Goal: Communication & Community: Answer question/provide support

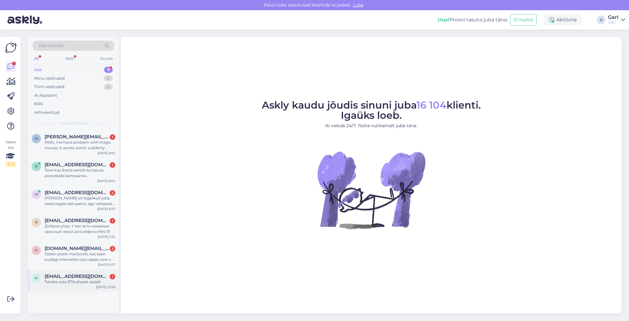
click at [87, 279] on div "Tahaks osta 370rahaest aipädi" at bounding box center [80, 282] width 71 height 6
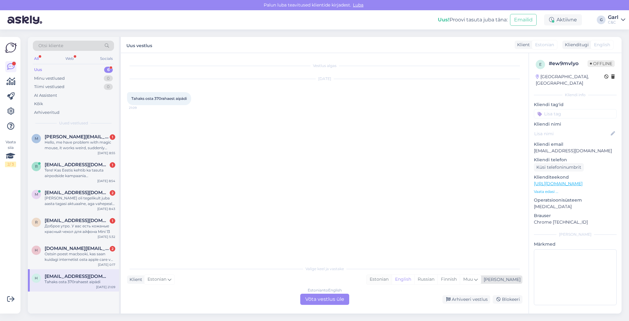
click at [392, 281] on div "Estonian" at bounding box center [379, 279] width 25 height 9
click at [311, 297] on div "Estonian to Estonian Võta vestlus üle" at bounding box center [324, 299] width 49 height 11
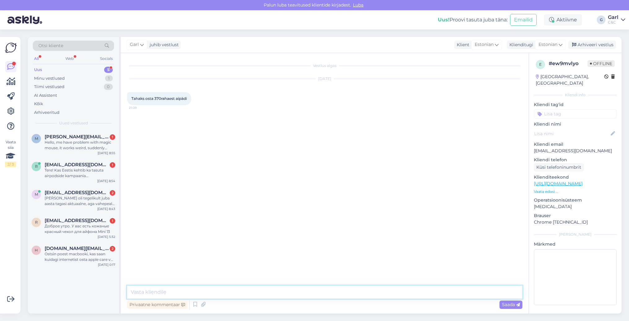
click at [305, 297] on textarea at bounding box center [325, 292] width 396 height 13
paste textarea "https://www.shop.cec.ee/ipad"
type textarea "Tere! Meie iPad valikuga saate tutvuda siin: https://www.shop.cec.ee/ipad"
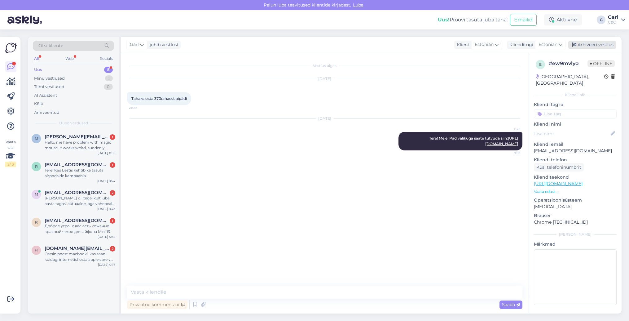
click at [585, 45] on div "Arhiveeri vestlus" at bounding box center [593, 45] width 48 height 8
click at [93, 254] on div "Ostsin poest macbooki, kas saan kuidagi internetist osta apple care või mingi l…" at bounding box center [80, 256] width 71 height 11
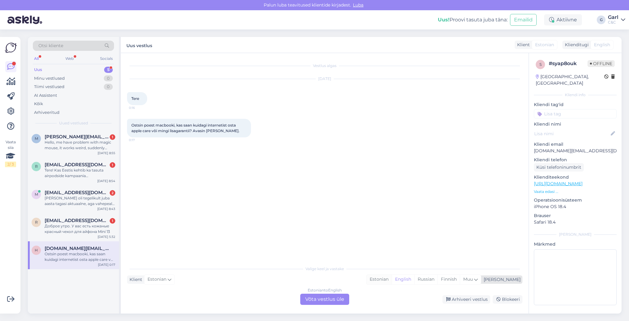
click at [392, 278] on div "Estonian" at bounding box center [379, 279] width 25 height 9
click at [312, 298] on div "Estonian to Estonian Võta vestlus üle" at bounding box center [324, 299] width 49 height 11
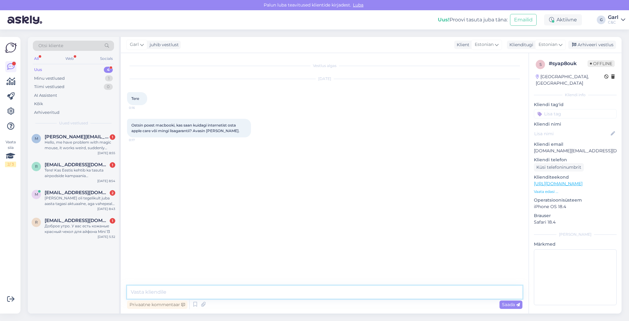
click at [310, 295] on textarea at bounding box center [325, 292] width 396 height 13
type textarea "Tere! Kohapealt on võimalik soetada lisagarantii pärast tehniku ekspertiisi."
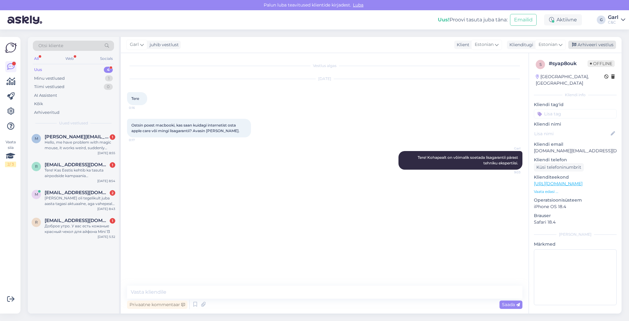
click at [593, 42] on div "Arhiveeri vestlus" at bounding box center [593, 45] width 48 height 8
click at [69, 222] on span "rustamvalijev@gmail.com" at bounding box center [77, 221] width 64 height 6
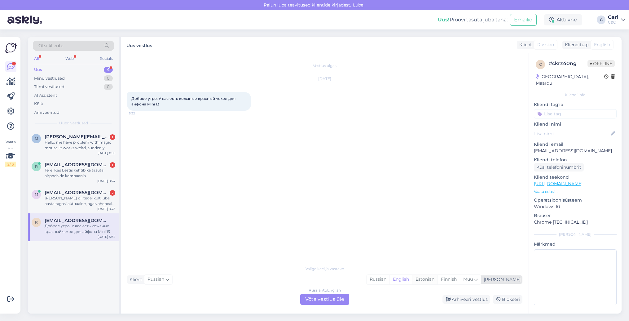
click at [438, 280] on div "Estonian" at bounding box center [424, 279] width 25 height 9
click at [314, 295] on div "Russian to Estonian Võta vestlus üle" at bounding box center [324, 299] width 49 height 11
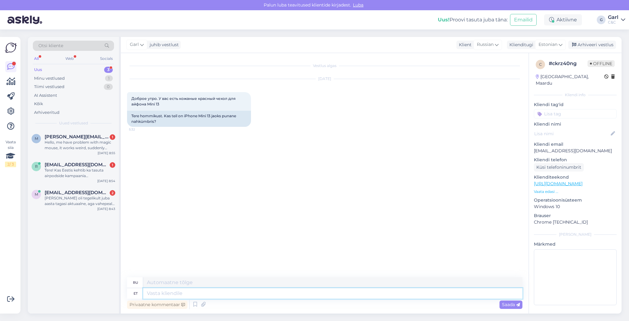
click at [304, 295] on textarea at bounding box center [333, 293] width 380 height 11
click at [303, 295] on textarea at bounding box center [333, 293] width 380 height 11
type textarea "Tere!"
type textarea "Привет!"
type textarea "Tere! Sellele m"
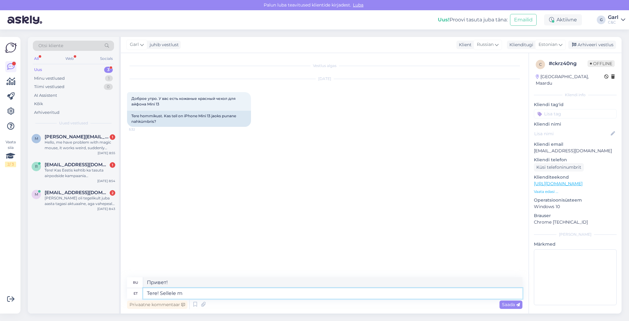
type textarea "Привет! К этому"
type textarea "Tere! Sellele mudelile mei"
type textarea "Здравствуйте! Для этой модели"
type textarea "Tere! Sellele mudelile meil kahj"
type textarea "Здравствуйте! У нас есть эта модель."
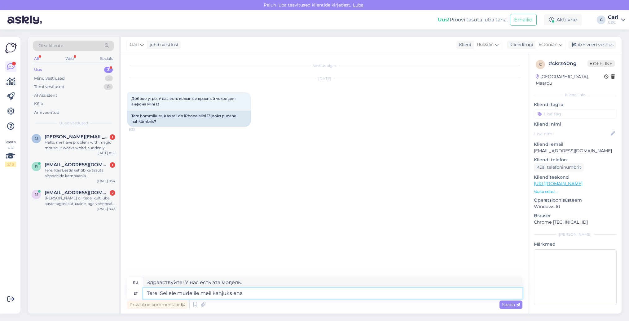
type textarea "Tere! Sellele mudelile meil kahjuks enam"
type textarea "Здравствуйте! К сожалению, у нас нет этой модели."
type textarea "Tere! Sellele mudelile meil kahjuks enam üm"
type textarea "Здравствуйте! К сожалению, этой модели у нас больше нет."
type textarea "Tere! Sellele mudelile meil kahjuks enam ümbriseid m"
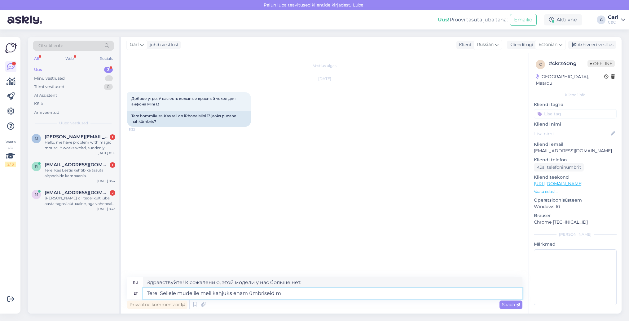
type textarea "Здравствуйте! К сожалению, чехлов для этой модели больше нет."
type textarea "Tere! Sellele mudelile meil kahjuks enam ümbriseid müügil ei ole."
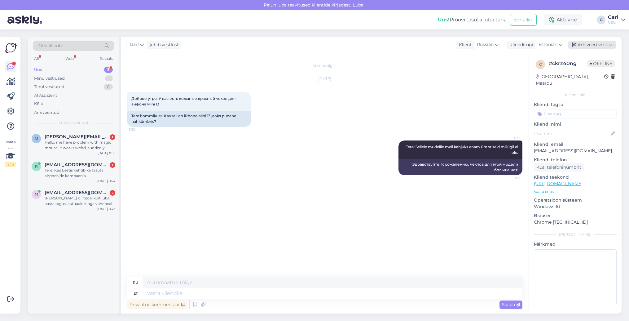
click at [580, 44] on div "Arhiveeri vestlus" at bounding box center [593, 45] width 48 height 8
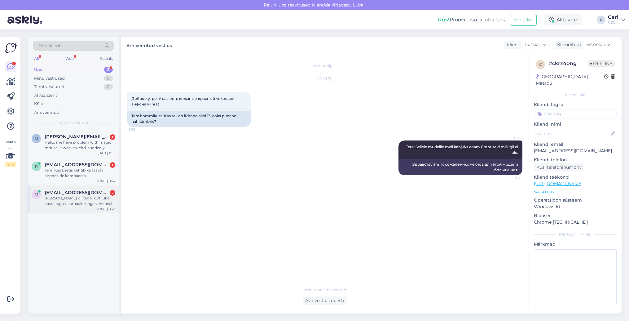
click at [89, 191] on span "marilikodu@hotmail.com" at bounding box center [77, 193] width 64 height 6
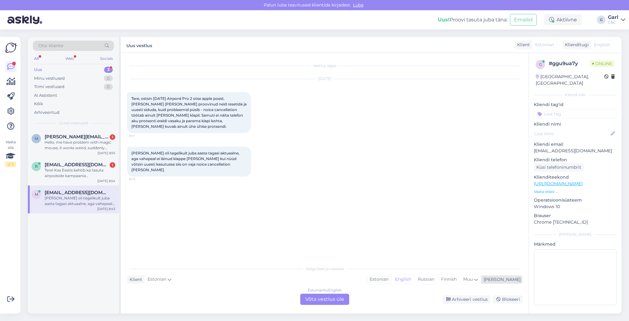
click at [392, 281] on div "Estonian" at bounding box center [379, 279] width 25 height 9
click at [316, 296] on div "Estonian to Estonian Võta vestlus üle" at bounding box center [324, 299] width 49 height 11
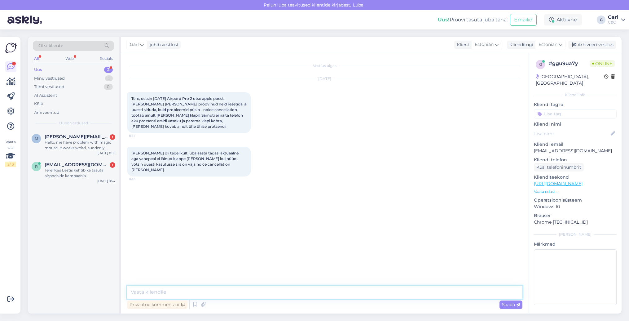
click at [300, 295] on textarea at bounding box center [325, 292] width 396 height 13
click at [334, 290] on textarea "Tere! Soovitan klapid hooldusesse tuua, et tehnikud saaksid teha seadmele" at bounding box center [325, 292] width 396 height 13
click at [332, 292] on textarea "Tere! Soovitan klapid hooldusesse tuua, et tehnikud saaksid teha seadmele" at bounding box center [325, 292] width 396 height 13
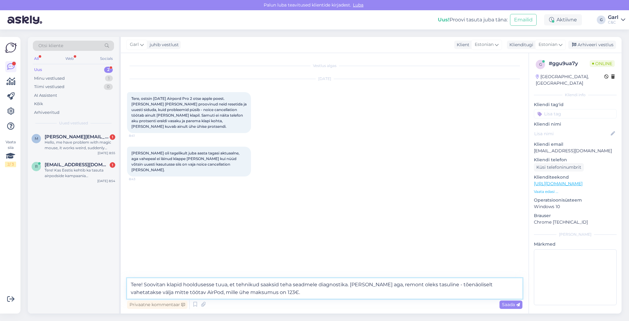
type textarea "Tere! Soovitan klapid hooldusesse tuua, et tehnikud saaksid teha seadmele diagn…"
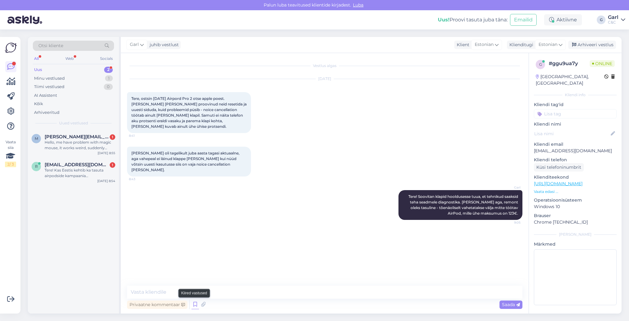
click at [194, 302] on icon at bounding box center [195, 304] width 7 height 9
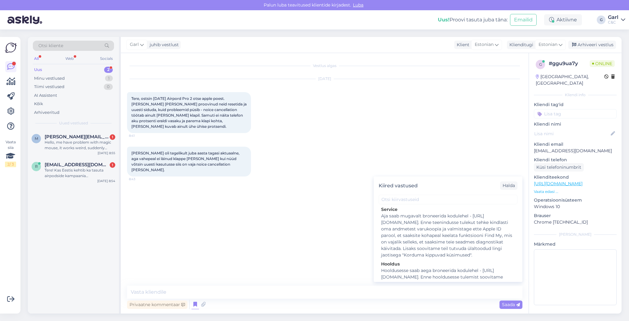
scroll to position [984, 0]
click at [468, 263] on div "Hooldusesse saab aega broneerida kodulehel - [URL][DOMAIN_NAME]. Enne hoolduses…" at bounding box center [448, 282] width 134 height 39
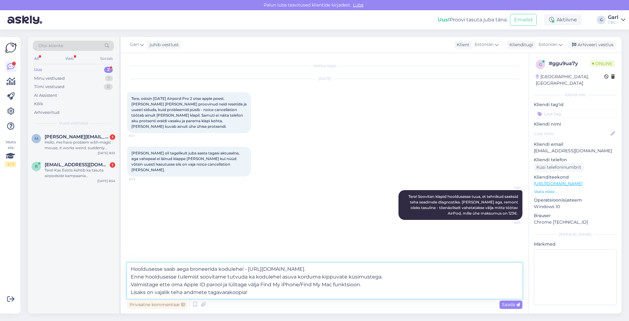
drag, startPoint x: 304, startPoint y: 293, endPoint x: 103, endPoint y: 297, distance: 201.3
click at [103, 297] on div "Otsi kliente All Web Socials Uus 2 Minu vestlused 1 Tiimi vestlused 0 AI Assist…" at bounding box center [325, 175] width 594 height 277
drag, startPoint x: 285, startPoint y: 291, endPoint x: 131, endPoint y: 290, distance: 153.2
click at [131, 290] on textarea "Hooldusesse saab aega broneerida kodulehel - [URL][DOMAIN_NAME]. Enne hoolduses…" at bounding box center [325, 281] width 396 height 36
type textarea "Hooldusesse saab aega broneerida kodulehel - https://cec.ee/hooldus. Enne hoold…"
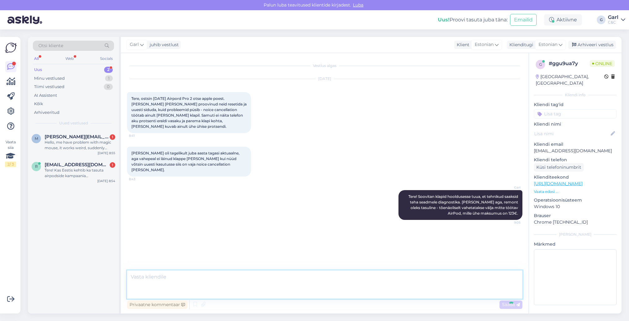
scroll to position [0, 0]
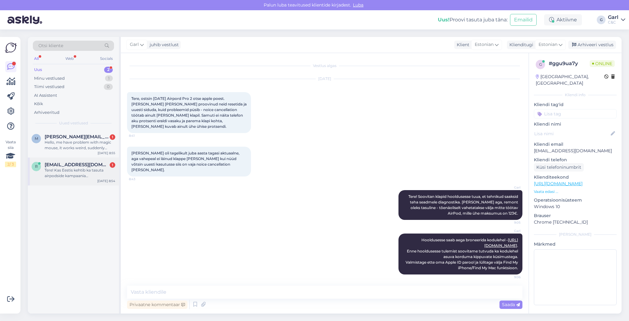
click at [86, 168] on div "Tere! Kas Eestis kehtib ka tasuta airpodside kampaania [PERSON_NAME] macbook ai…" at bounding box center [80, 172] width 71 height 11
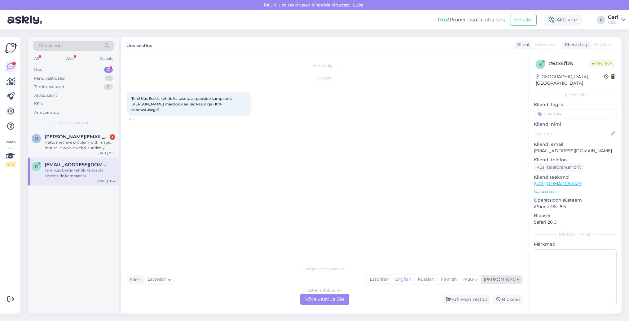
click at [392, 277] on div "Estonian" at bounding box center [379, 279] width 25 height 9
click at [336, 296] on div "Estonian to Estonian Võta vestlus üle" at bounding box center [324, 299] width 49 height 11
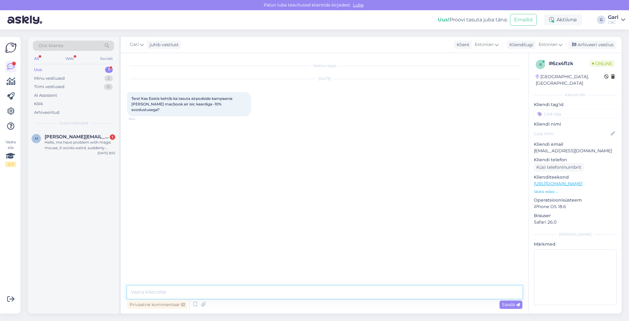
click at [336, 296] on textarea at bounding box center [325, 292] width 396 height 13
type textarea "Tere! Sellist kampaaniat meil käimas kahjuks ei ole."
click at [585, 44] on div "Arhiveeri vestlus" at bounding box center [593, 45] width 48 height 8
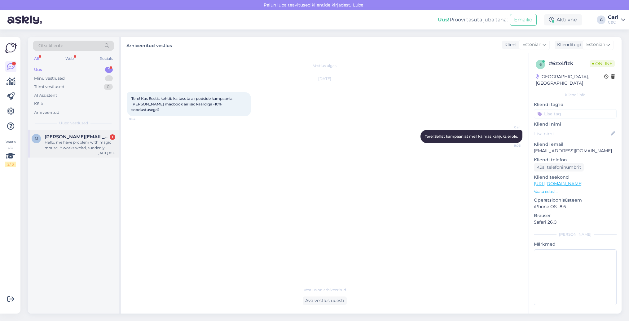
click at [104, 149] on div "Hello, me have problem with magic mouse, it works weird, suddenly jumps, someti…" at bounding box center [80, 145] width 71 height 11
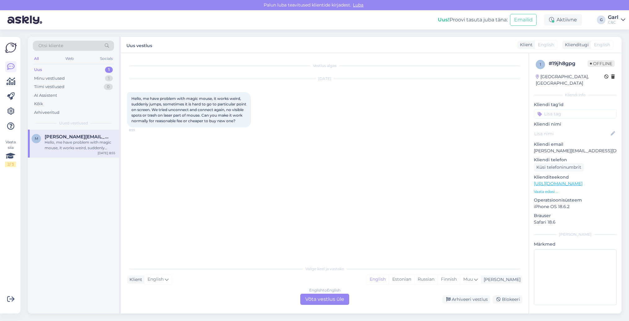
click at [331, 296] on div "English to English Võta vestlus üle" at bounding box center [324, 299] width 49 height 11
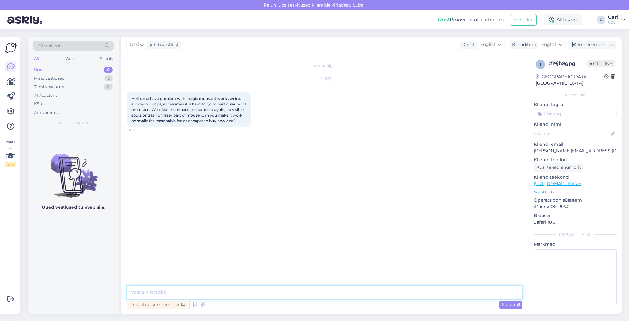
click at [331, 293] on textarea at bounding box center [325, 292] width 396 height 13
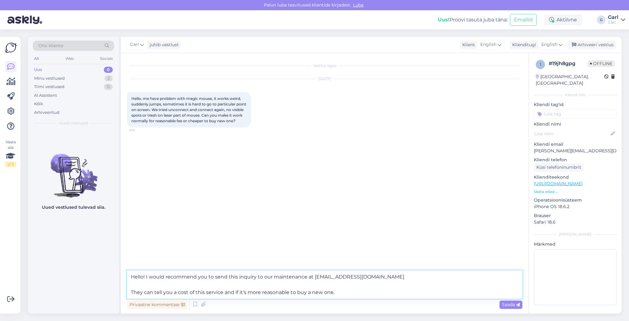
type textarea "Hello! I would recommend you to send this inquiry to our maintenance at tallinn…"
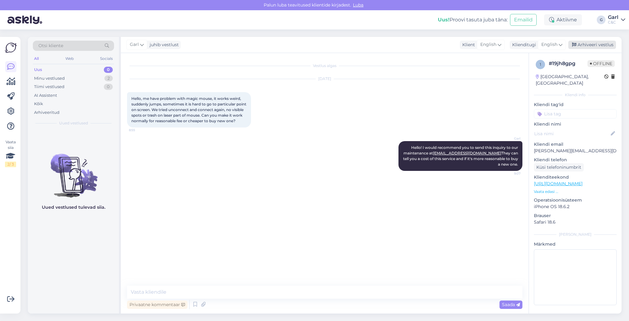
click at [578, 46] on div "Arhiveeri vestlus" at bounding box center [593, 45] width 48 height 8
click at [104, 78] on div "Minu vestlused 1" at bounding box center [73, 78] width 81 height 9
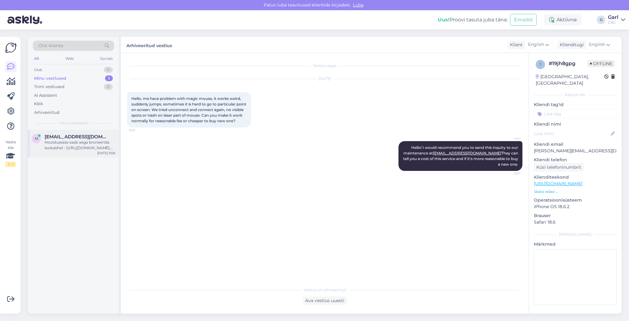
click at [80, 147] on div "Hooldusesse saab aega broneerida kodulehel - https://cec.ee/hooldus. Enne hoold…" at bounding box center [80, 145] width 71 height 11
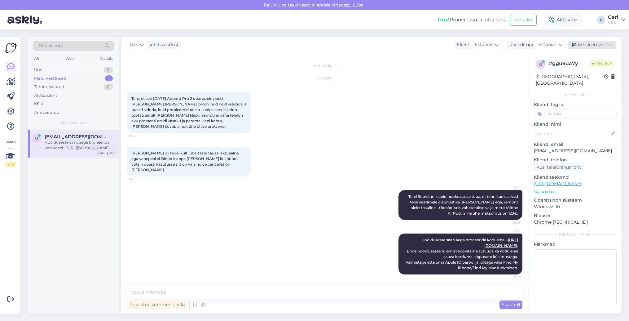
click at [604, 45] on div "Arhiveeri vestlus" at bounding box center [593, 45] width 48 height 8
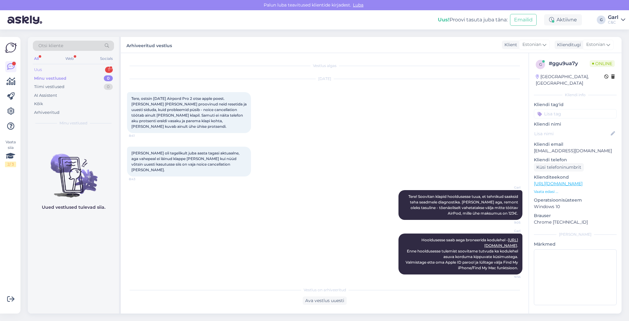
click at [106, 72] on div "Uus 1" at bounding box center [73, 69] width 81 height 9
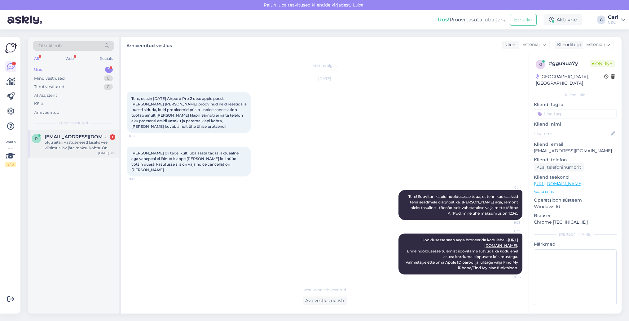
click at [95, 140] on div "olgu aitäh vastuse eest! Lisaks veel küsimus lhv järelmaksu kohta. On kirjas, e…" at bounding box center [80, 145] width 71 height 11
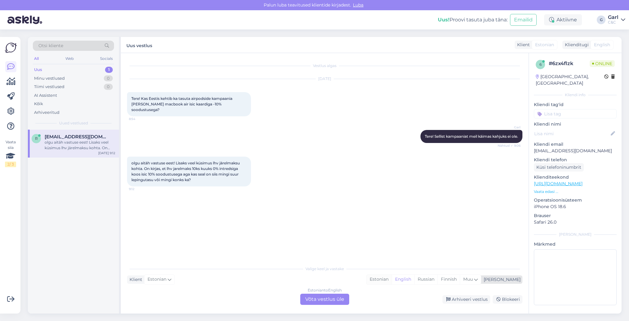
click at [392, 279] on div "Estonian" at bounding box center [379, 279] width 25 height 9
click at [334, 297] on div "Estonian to Estonian Võta vestlus üle" at bounding box center [324, 299] width 49 height 11
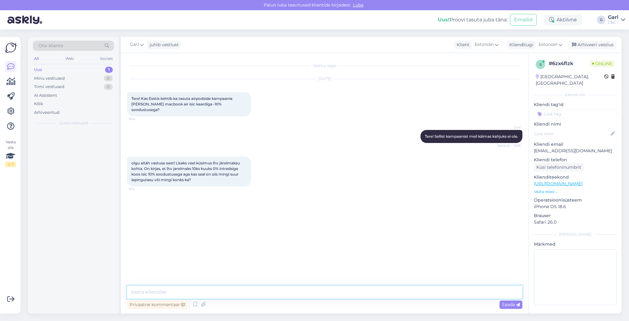
click at [334, 296] on textarea at bounding box center [325, 292] width 396 height 13
type textarea "T"
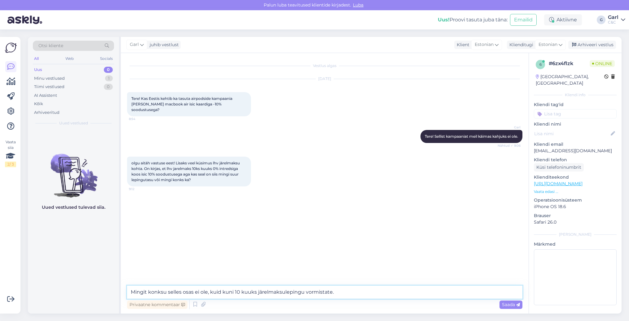
click at [221, 293] on textarea "Mingit konksu selles osas ei ole, kuid kuni 10 kuuks järelmaksulepingu vormista…" at bounding box center [325, 292] width 396 height 13
type textarea "Mingit konksu selles osas ei ole, [PERSON_NAME] 10 kuuks järelmaksulepingu vorm…"
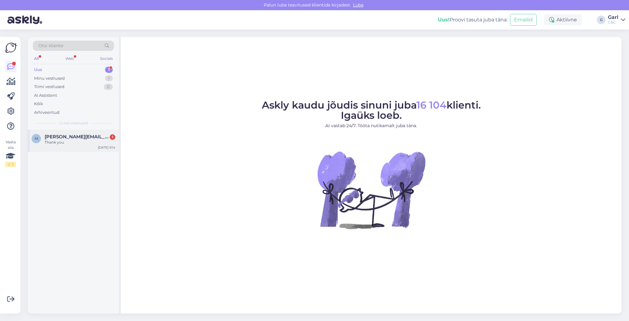
click at [83, 133] on div "m m.romashko@icloud.com 1 Thank you Aug 27 9:14" at bounding box center [73, 141] width 91 height 22
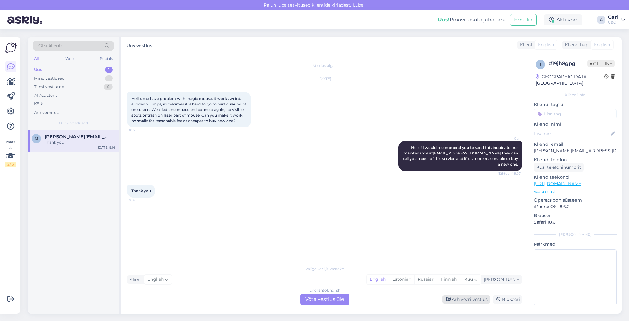
click at [453, 299] on div "Arhiveeri vestlus" at bounding box center [467, 299] width 48 height 8
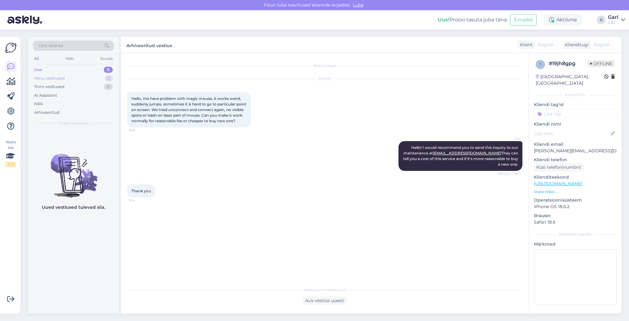
click at [92, 77] on div "Minu vestlused 1" at bounding box center [73, 78] width 81 height 9
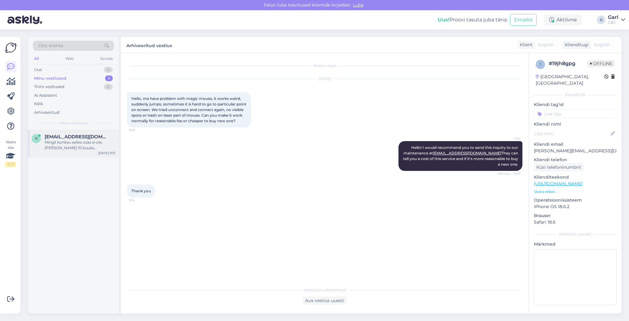
click at [88, 138] on span "renetpuusepp@gmail.com" at bounding box center [77, 137] width 64 height 6
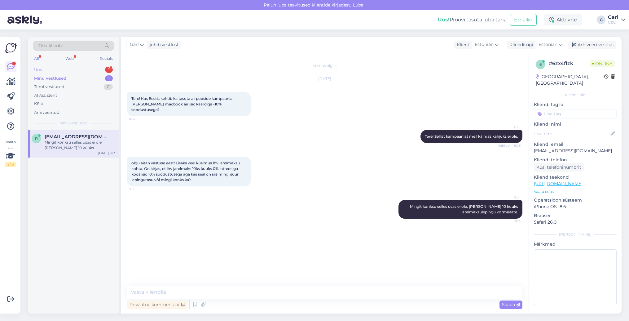
click at [82, 66] on div "Uus 1" at bounding box center [73, 69] width 81 height 9
click at [92, 134] on span "marilikodu@hotmail.com" at bounding box center [77, 137] width 64 height 6
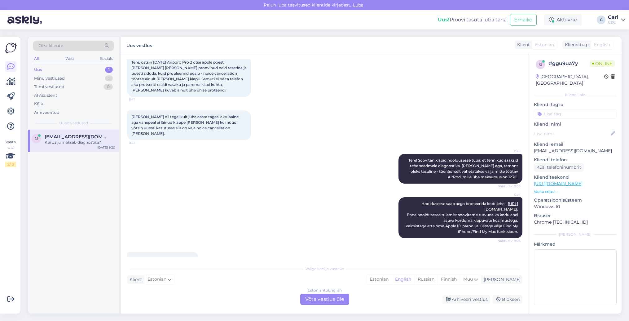
scroll to position [66, 0]
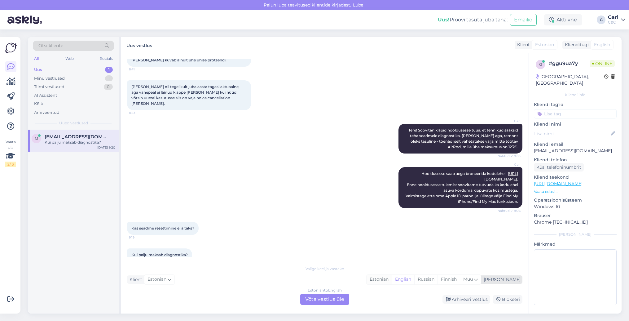
click at [392, 278] on div "Estonian" at bounding box center [379, 279] width 25 height 9
click at [343, 299] on div "Estonian to Estonian Võta vestlus üle" at bounding box center [324, 299] width 49 height 11
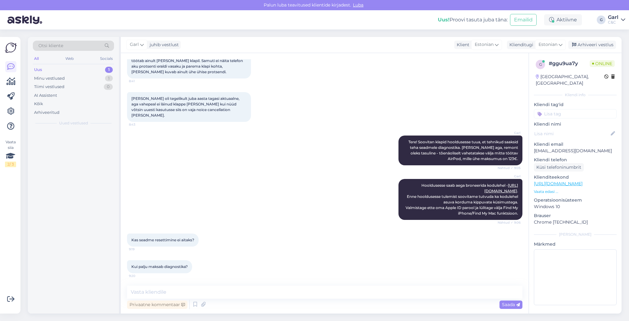
scroll to position [43, 0]
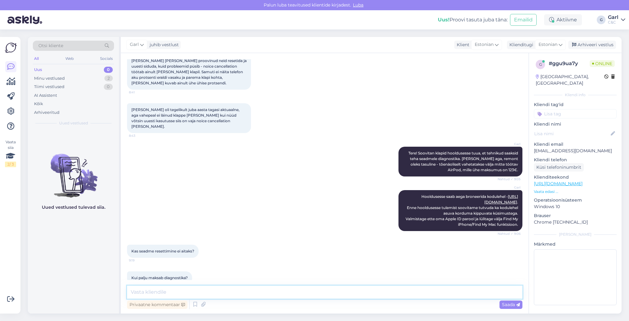
click at [342, 297] on textarea at bounding box center [325, 292] width 396 height 13
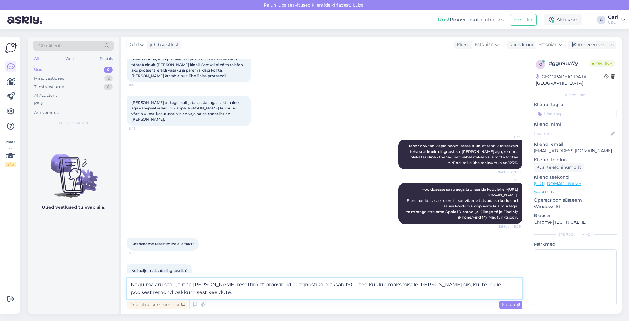
type textarea "Nagu ma aru saan, siis te olete juba resettimist proovinud. Diagnostika maksab …"
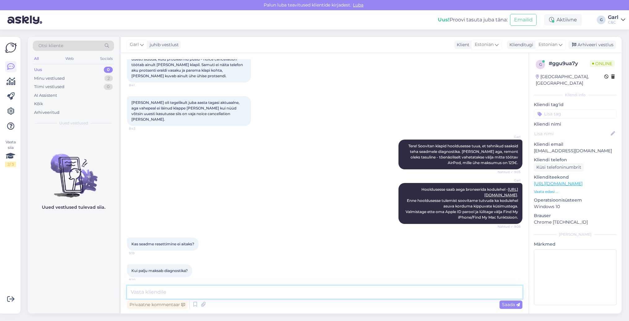
scroll to position [81, 0]
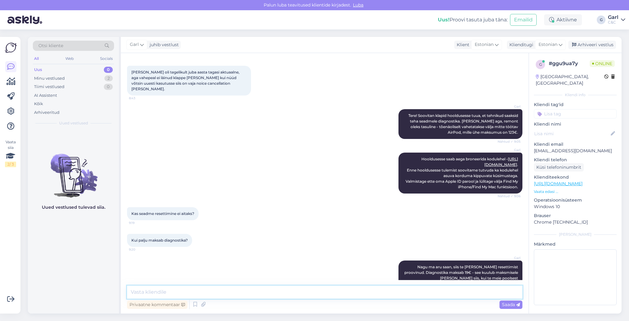
click at [367, 297] on textarea at bounding box center [325, 292] width 396 height 13
click at [365, 299] on div "Privaatne kommentaar Saada" at bounding box center [325, 305] width 396 height 12
click at [365, 297] on textarea at bounding box center [325, 292] width 396 height 13
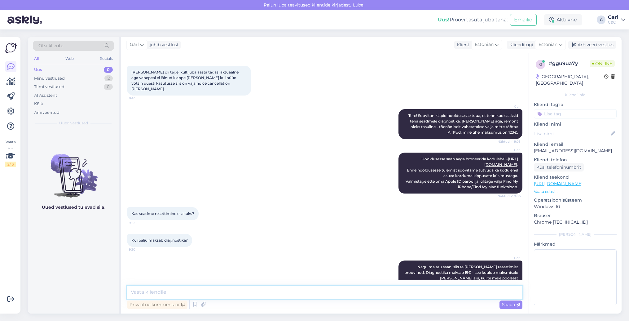
click at [365, 297] on textarea at bounding box center [325, 292] width 396 height 13
click at [365, 296] on textarea at bounding box center [325, 292] width 396 height 13
click at [366, 296] on textarea at bounding box center [325, 292] width 396 height 13
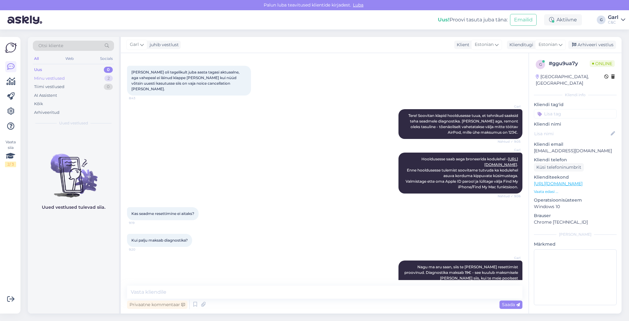
click at [106, 78] on div "2" at bounding box center [108, 78] width 8 height 6
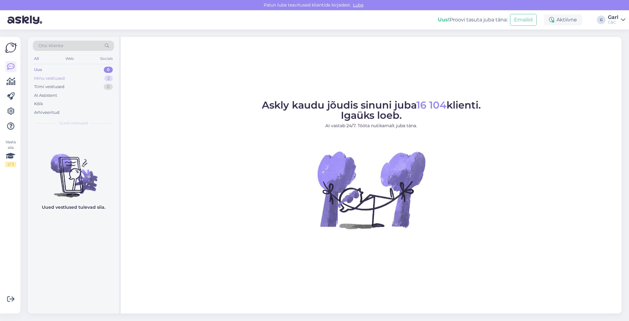
click at [96, 77] on div "Minu vestlused 2" at bounding box center [73, 78] width 81 height 9
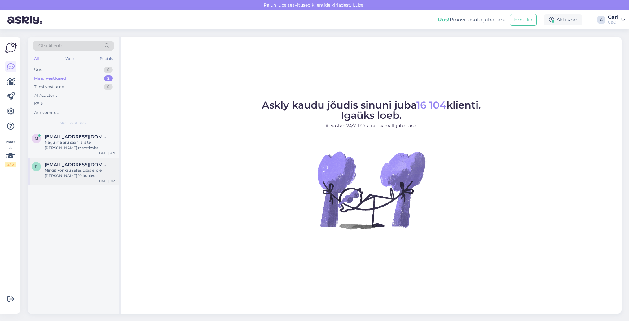
click at [96, 158] on div "r renetpuusepp@gmail.com Mingit konksu selles osas ei ole, kui kuni 10 kuuks jä…" at bounding box center [73, 172] width 91 height 28
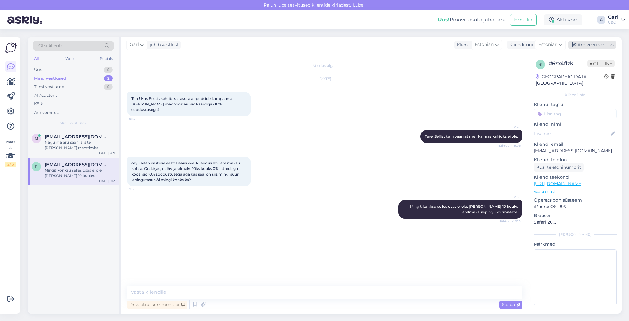
click at [591, 43] on div "Arhiveeri vestlus" at bounding box center [593, 45] width 48 height 8
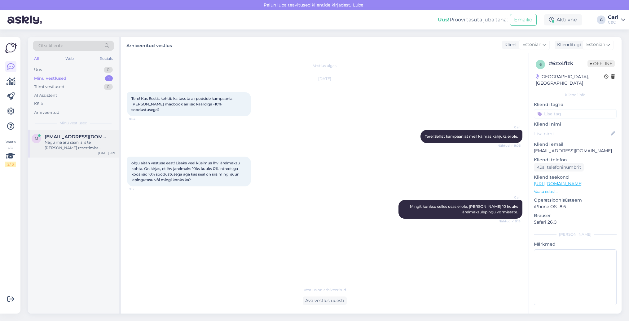
click at [88, 150] on div "m marilikodu@hotmail.com Nagu ma aru saan, siis te olete juba resettimist proov…" at bounding box center [73, 144] width 91 height 28
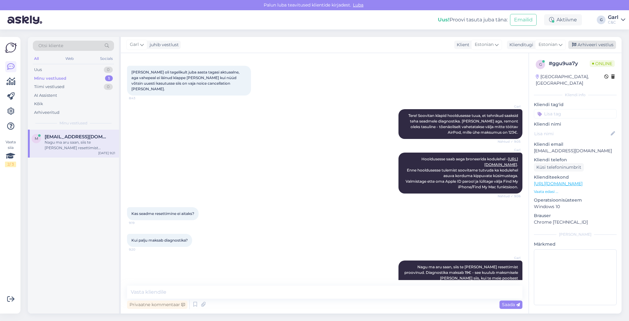
click at [584, 41] on div "Arhiveeri vestlus" at bounding box center [593, 45] width 48 height 8
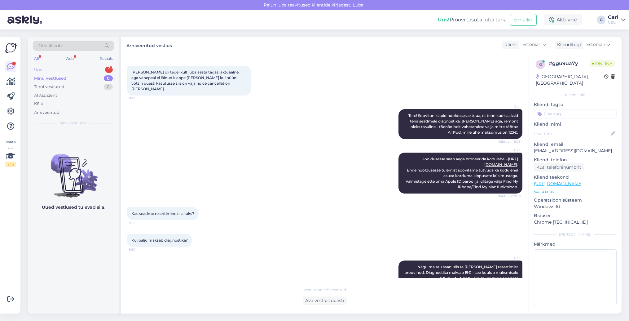
click at [80, 67] on div "Uus 1" at bounding box center [73, 69] width 81 height 9
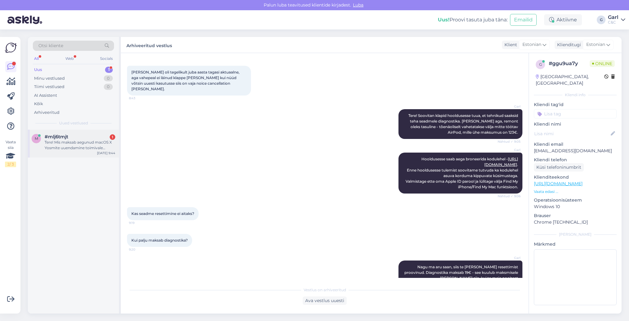
click at [100, 137] on div "#mlj6tmjt 1" at bounding box center [80, 137] width 71 height 6
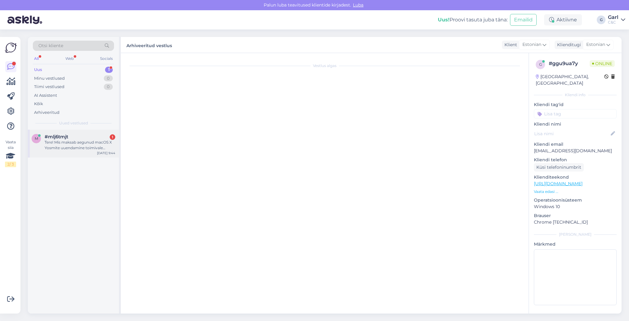
scroll to position [0, 0]
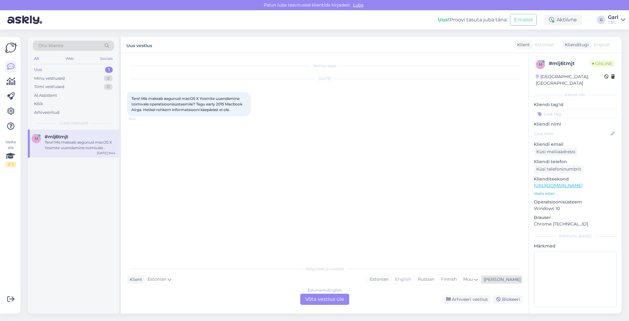
click at [392, 280] on div "Estonian" at bounding box center [379, 279] width 25 height 9
click at [329, 299] on div "Estonian to Estonian Võta vestlus üle" at bounding box center [324, 299] width 49 height 11
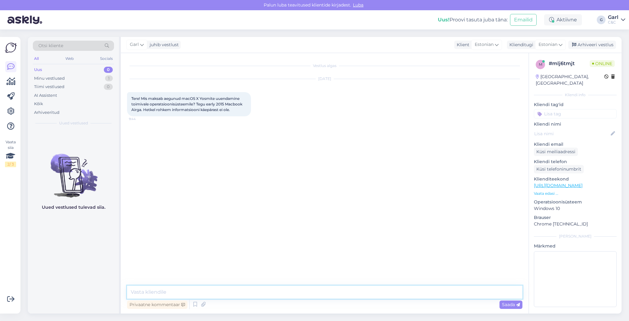
click at [330, 296] on textarea at bounding box center [325, 292] width 396 height 13
type textarea "Tere! Tarkvara installi maksumus on 39€."
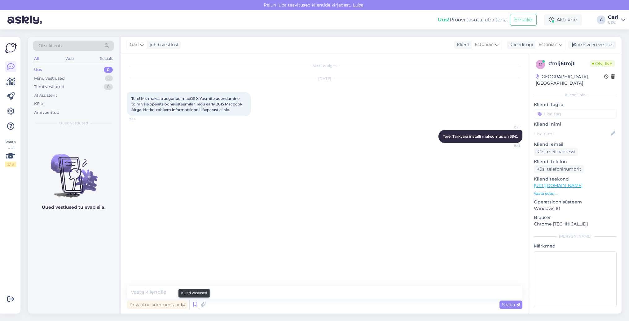
click at [196, 304] on icon at bounding box center [195, 304] width 7 height 9
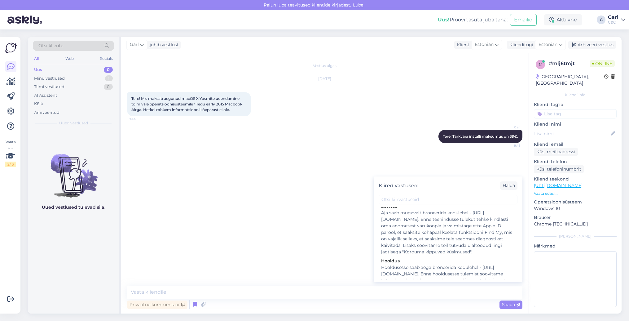
scroll to position [983, 0]
click at [409, 264] on div "Hooldusesse saab aega broneerida kodulehel - https://cec.ee/hooldus. Enne hoold…" at bounding box center [448, 283] width 134 height 39
type textarea "Hooldusesse saab aega broneerida kodulehel - https://cec.ee/hooldus. Enne hoold…"
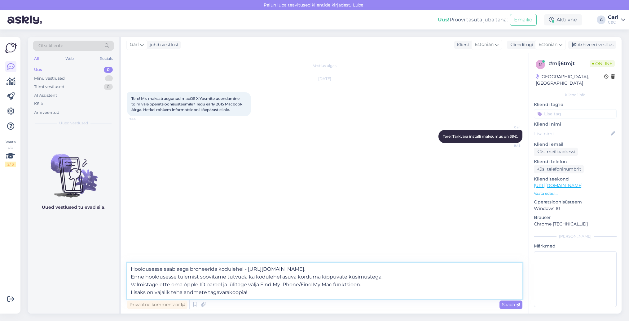
click at [287, 293] on textarea "Hooldusesse saab aega broneerida kodulehel - https://cec.ee/hooldus. Enne hoold…" at bounding box center [325, 281] width 396 height 36
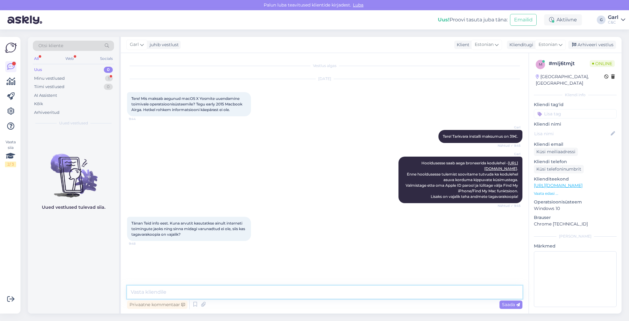
click at [202, 287] on textarea at bounding box center [325, 292] width 396 height 13
type textarea "Sellisel juhul ei ole see vajalik."
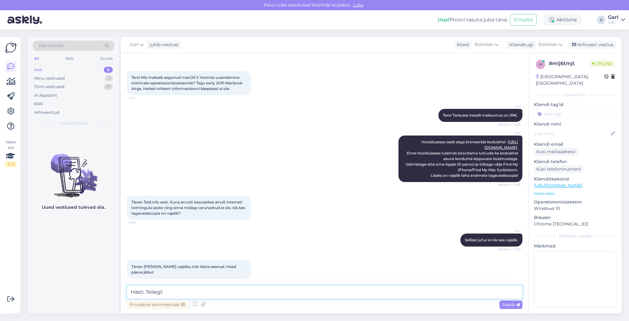
type textarea "Hästi. Teilegi!"
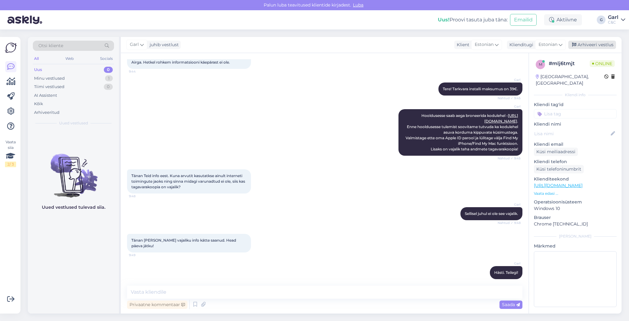
click at [581, 43] on div "Arhiveeri vestlus" at bounding box center [593, 45] width 48 height 8
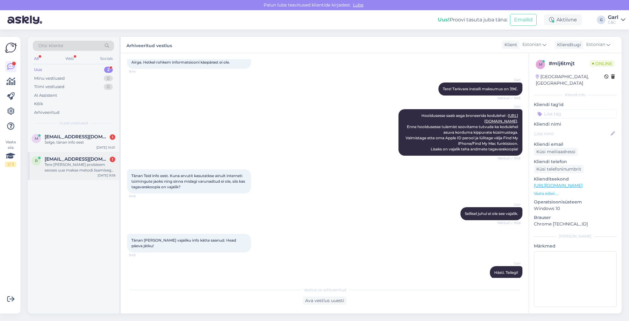
click at [70, 164] on div "Tere [PERSON_NAME] probleem seoses uue makse metodi lisamisega kõik andmed on õ…" at bounding box center [80, 167] width 71 height 11
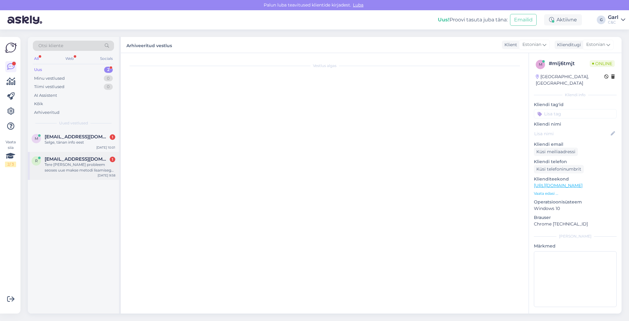
scroll to position [0, 0]
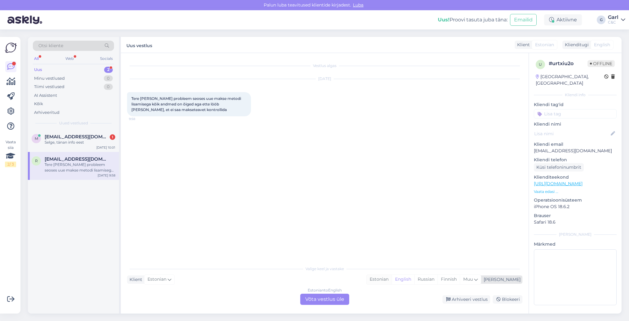
click at [392, 278] on div "Estonian" at bounding box center [379, 279] width 25 height 9
click at [336, 296] on div "Estonian to Estonian Võta vestlus üle" at bounding box center [324, 299] width 49 height 11
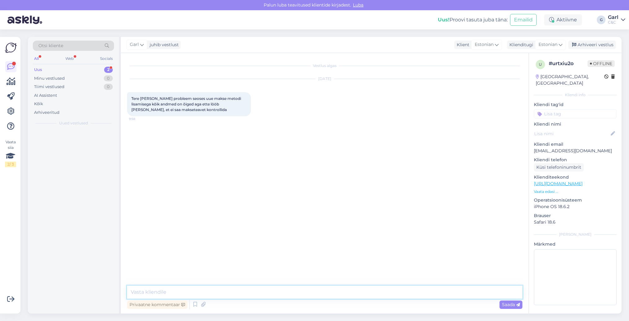
click at [336, 296] on textarea at bounding box center [325, 292] width 396 height 13
type textarea "Tere! Soovitame Apple ID kontost välja logida ning uuesti sisse logida."
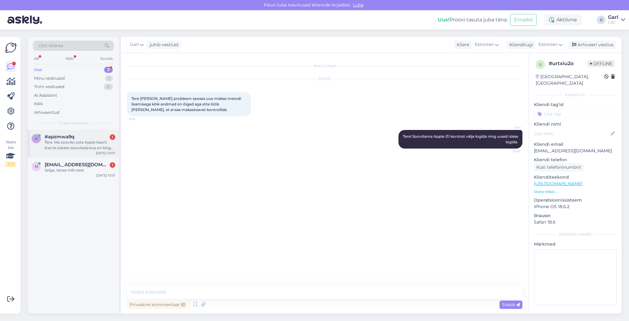
click at [89, 140] on div "Tere. Ma sooviks osta Apple kaarti. Kas te oskate soovitada kus on kõige kindla…" at bounding box center [80, 145] width 71 height 11
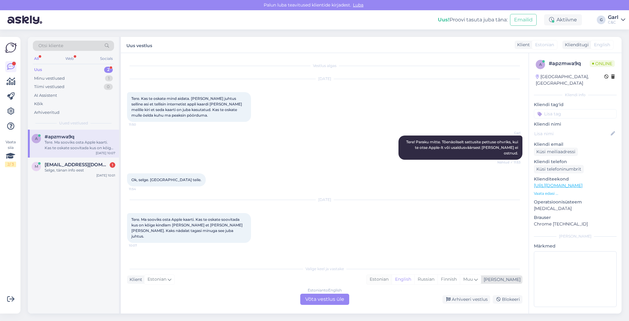
click at [392, 282] on div "Estonian" at bounding box center [379, 279] width 25 height 9
click at [334, 295] on div "Estonian to Estonian Võta vestlus üle" at bounding box center [324, 299] width 49 height 11
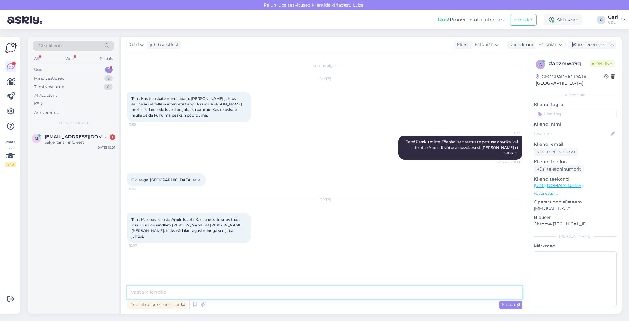
click at [334, 294] on textarea at bounding box center [325, 292] width 396 height 13
type textarea "Tere! Meie regioonis ei müüda Apple kinkekaarte, lisaks need ei ole ka realisee…"
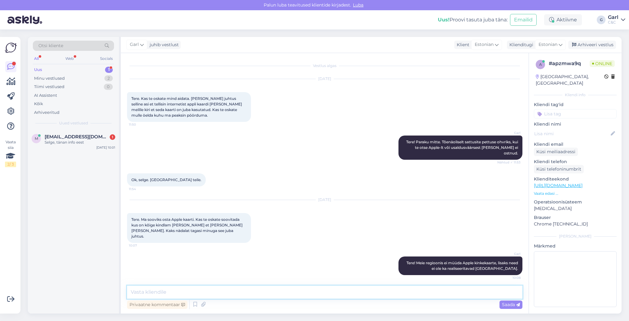
click at [353, 287] on textarea at bounding box center [325, 292] width 396 height 13
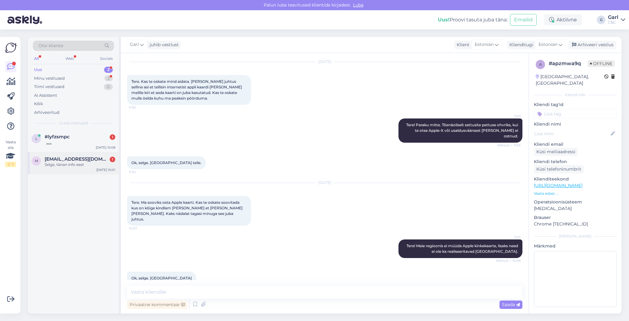
click at [73, 157] on span "marilikodu@hotmail.com" at bounding box center [77, 159] width 64 height 6
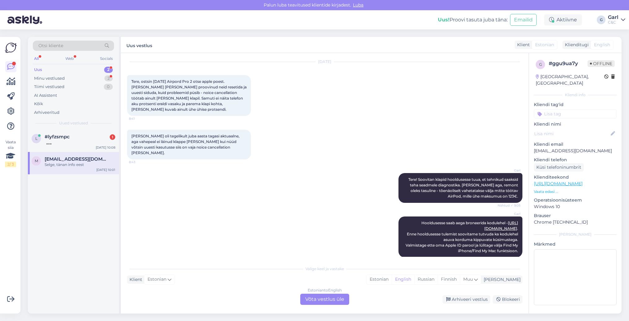
scroll to position [131, 0]
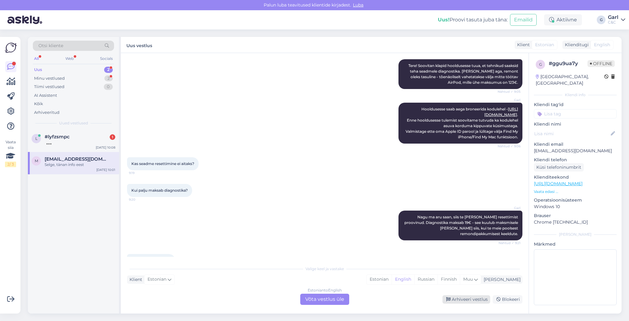
click at [447, 301] on icon at bounding box center [448, 299] width 4 height 4
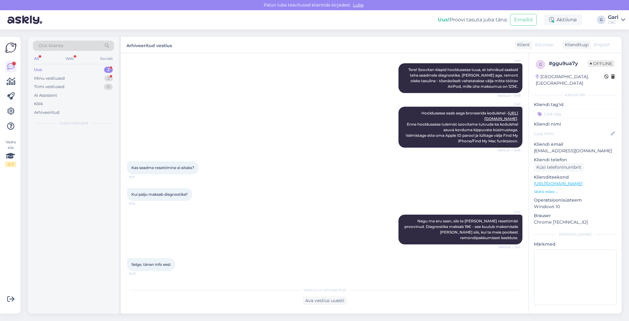
scroll to position [110, 0]
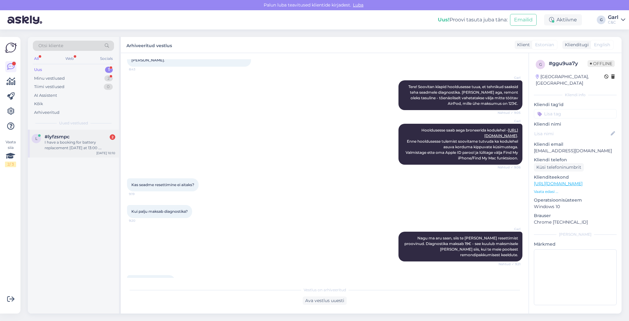
click at [104, 146] on div "I have a booking for battery replacement [DATE] at 13:00 . Unfortunately I'm un…" at bounding box center [80, 145] width 71 height 11
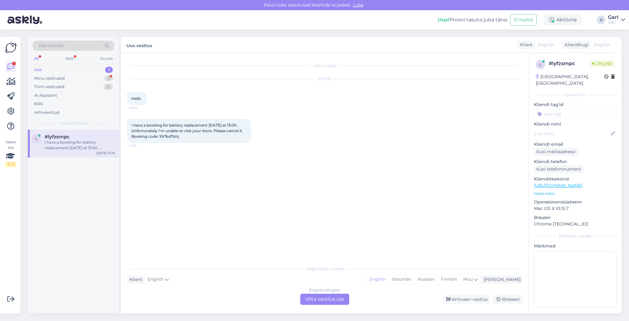
click at [338, 297] on div "English to English Võta vestlus üle" at bounding box center [324, 299] width 49 height 11
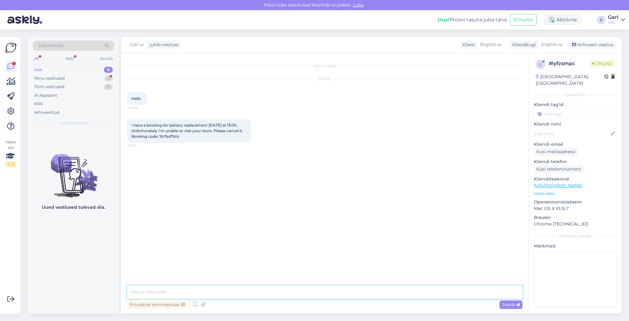
click at [338, 295] on textarea at bounding box center [325, 292] width 396 height 13
type textarea "Hello! What's your name, please?"
click at [175, 287] on textarea at bounding box center [325, 292] width 396 height 13
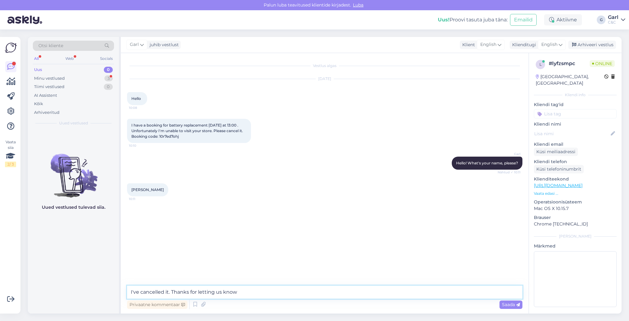
type textarea "I've cancelled it. Thanks for letting us know!"
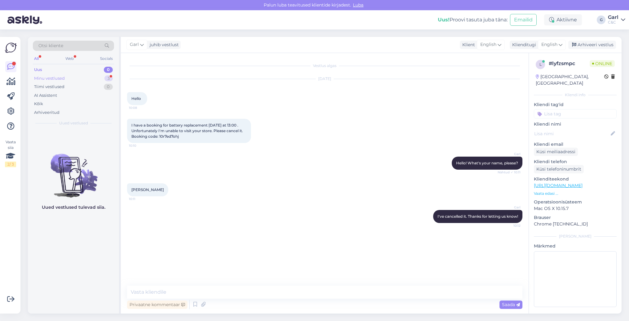
click at [66, 78] on div "Minu vestlused 3" at bounding box center [73, 78] width 81 height 9
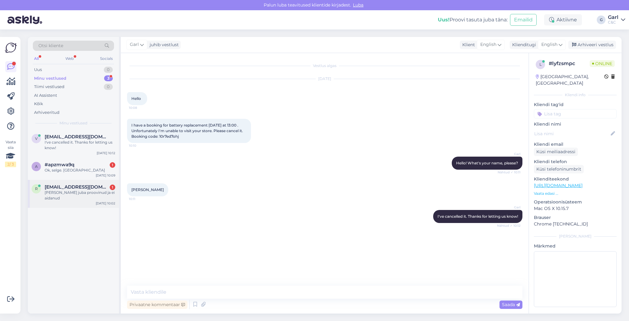
click at [90, 186] on span "[EMAIL_ADDRESS][DOMAIN_NAME]" at bounding box center [77, 187] width 64 height 6
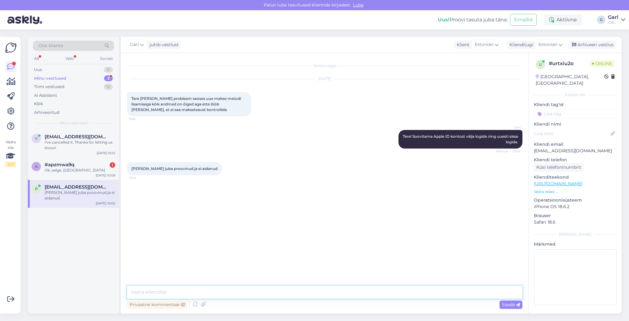
click at [238, 292] on textarea at bounding box center [325, 292] width 396 height 13
type textarea "Sellisel juhul on tõenäoliselt mõistlik pangaga ühendust [PERSON_NAME]. Võimali…"
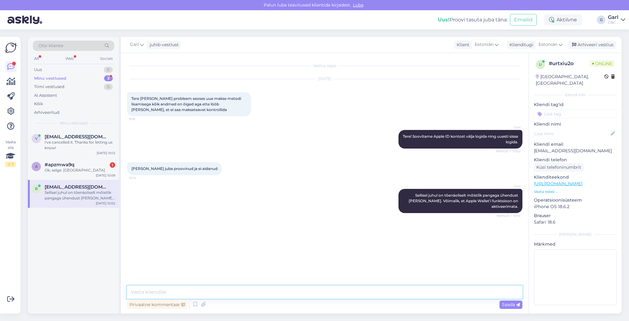
click at [325, 298] on textarea at bounding box center [325, 292] width 396 height 13
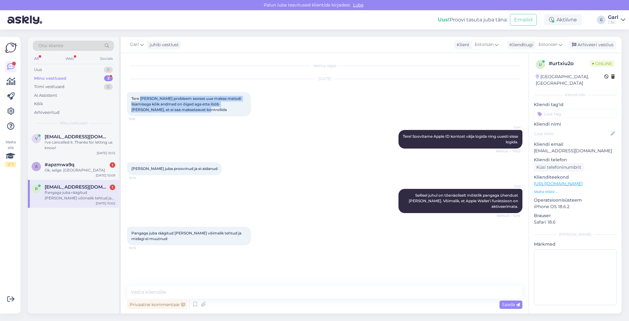
drag, startPoint x: 194, startPoint y: 111, endPoint x: 141, endPoint y: 99, distance: 54.2
click at [141, 99] on div "Tere minul tekkis probleem seoses uue makse metodi lisamisega kõik andmed on õi…" at bounding box center [189, 104] width 124 height 24
copy span "minul tekkis probleem seoses uue makse metodi lisamisega kõik andmed on õiged a…"
click at [208, 294] on textarea at bounding box center [325, 292] width 396 height 13
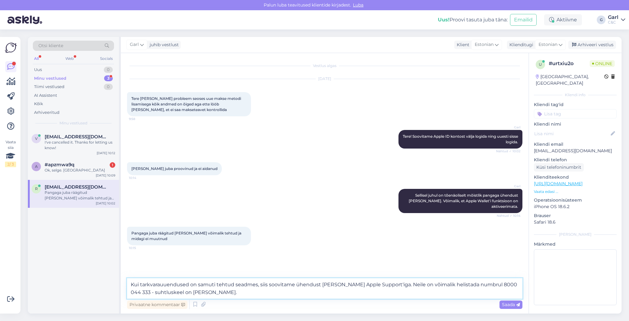
click at [160, 285] on textarea "Kui tarkvarauuendused on samuti tehtud seadmes, siis soovitame ühendust võtta A…" at bounding box center [325, 288] width 396 height 20
type textarea "Kui tarkvara uuendused on samuti tehtud seadmes, siis soovitame ühendust [PERSO…"
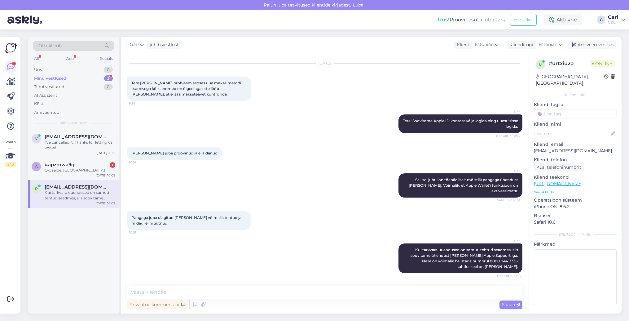
scroll to position [42, 0]
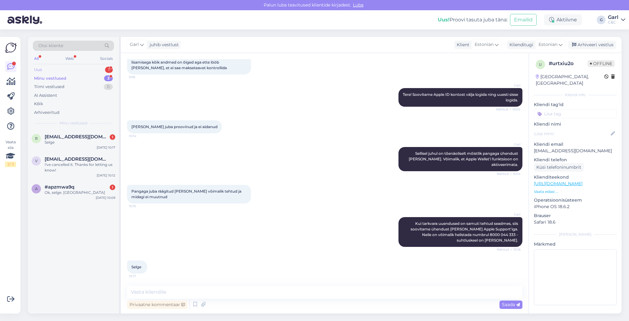
click at [104, 67] on div "Uus 1" at bounding box center [73, 69] width 81 height 9
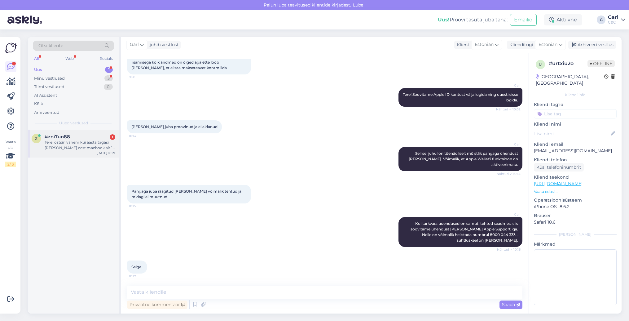
click at [79, 146] on div "Tere! ostsin vähem kui aasta tagasi [PERSON_NAME] eest macbook air 13 m3. Kuna …" at bounding box center [80, 145] width 71 height 11
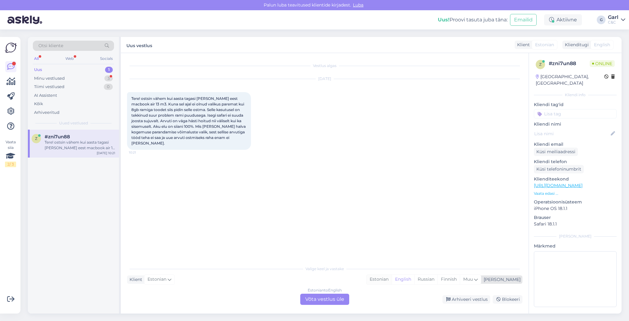
click at [392, 278] on div "Estonian" at bounding box center [379, 279] width 25 height 9
click at [326, 298] on div "Estonian to Estonian Võta vestlus üle" at bounding box center [324, 299] width 49 height 11
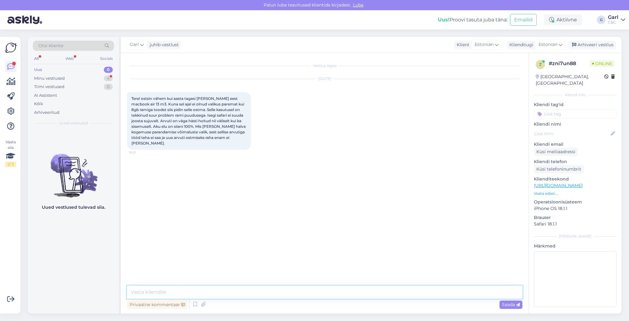
click at [325, 294] on textarea at bounding box center [325, 292] width 396 height 13
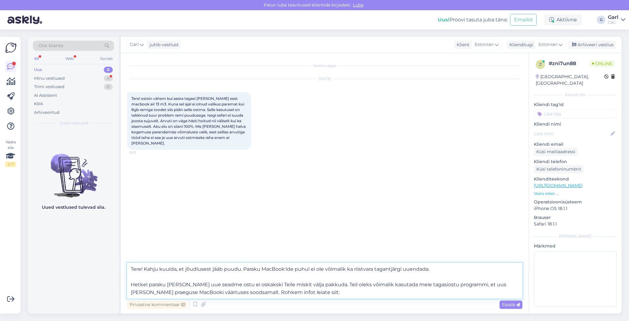
paste textarea "[URL][DOMAIN_NAME]"
type textarea "Tere! Kahju kuulda, et jõudlusest jääb puudu. Paraku MacBook'ide puhul ei ole v…"
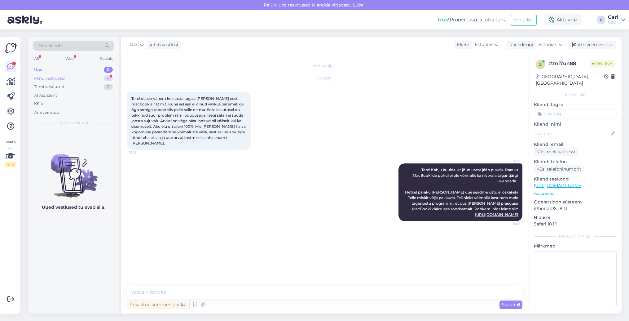
click at [100, 76] on div "Minu vestlused 4" at bounding box center [73, 78] width 81 height 9
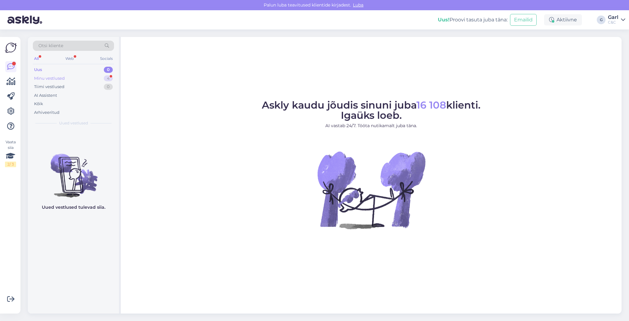
click at [102, 79] on div "Minu vestlused 4" at bounding box center [73, 78] width 81 height 9
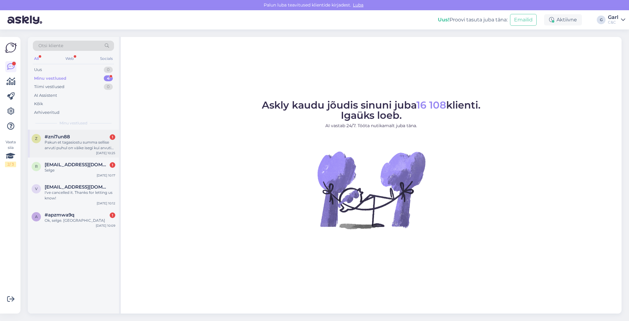
click at [95, 137] on div "#zni7un88 1" at bounding box center [80, 137] width 71 height 6
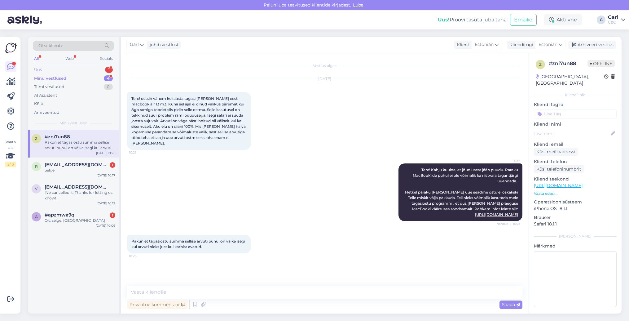
click at [103, 66] on div "Uus 1" at bounding box center [73, 69] width 81 height 9
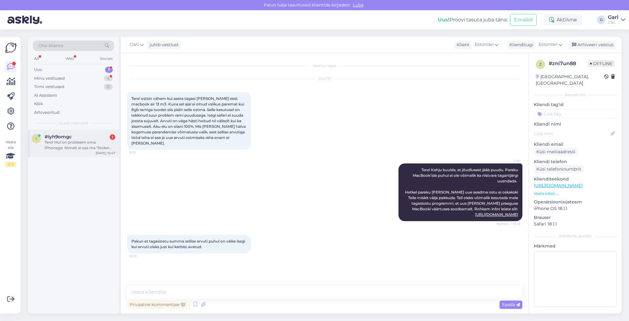
click at [81, 140] on div "Tere! Mul on probleem oma iPhonega. Nimelt ei saa ma "Stolen Device Protectioni…" at bounding box center [80, 145] width 71 height 11
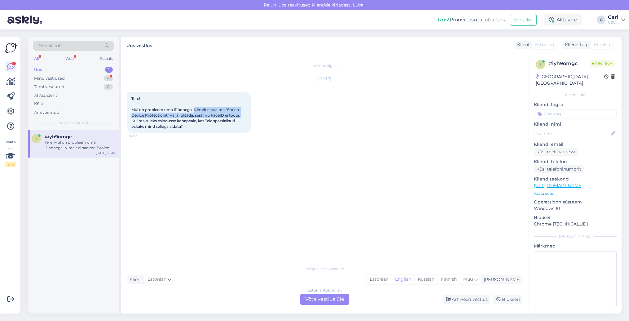
drag, startPoint x: 196, startPoint y: 108, endPoint x: 242, endPoint y: 115, distance: 46.4
click at [242, 115] on div "Tere! Mul on probleem oma iPhonega. Nimelt ei saa ma "Stolen Device Protectioni…" at bounding box center [189, 112] width 124 height 41
copy span "Nimelt ei saa ma "Stolen Device Protectionit" välja lülitada, sest mu FaceID ei…"
click at [213, 152] on div "Vestlus algas [DATE] Tere! Mul on probleem oma iPhonega. Nimelt ei saa ma "Stol…" at bounding box center [327, 158] width 401 height 198
click at [392, 283] on div "Estonian" at bounding box center [379, 279] width 25 height 9
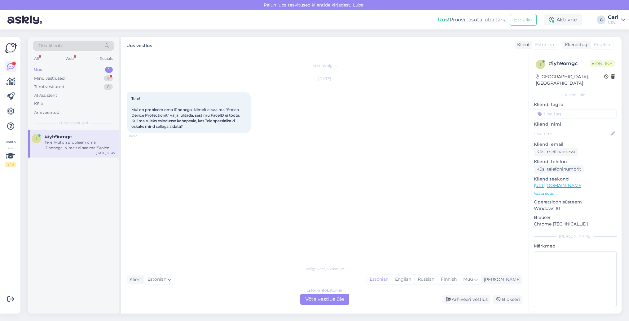
click at [334, 299] on div "Estonian to Estonian Võta vestlus üle" at bounding box center [324, 299] width 49 height 11
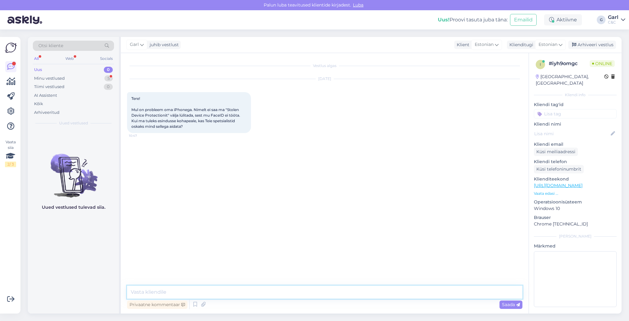
click at [334, 295] on textarea at bounding box center [325, 292] width 396 height 13
type textarea "Tere! Tõenäoliselt ei saa, sest Stolen Device Protectioni välja lülitamiseks on…"
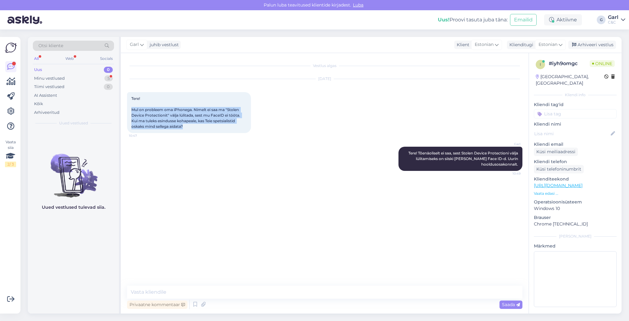
drag, startPoint x: 131, startPoint y: 107, endPoint x: 190, endPoint y: 128, distance: 62.4
click at [190, 128] on div "Tere! Mul on probleem oma iPhonega. Nimelt ei saa ma "Stolen Device Protectioni…" at bounding box center [189, 112] width 124 height 41
copy span "Mul on probleem oma iPhonega. Nimelt ei saa ma "Stolen Device Protectionit" väl…"
click at [105, 74] on div "Minu vestlused 5" at bounding box center [73, 78] width 81 height 9
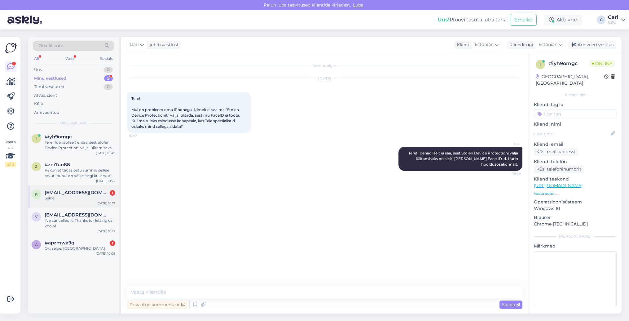
click at [90, 194] on span "[EMAIL_ADDRESS][DOMAIN_NAME]" at bounding box center [77, 193] width 64 height 6
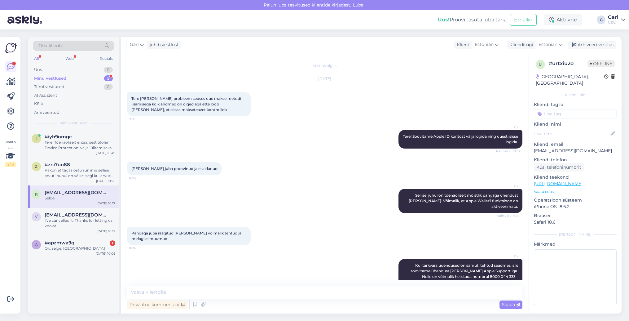
scroll to position [42, 0]
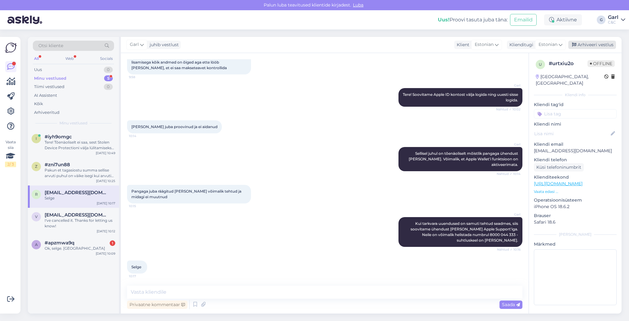
click at [596, 44] on div "Arhiveeri vestlus" at bounding box center [593, 45] width 48 height 8
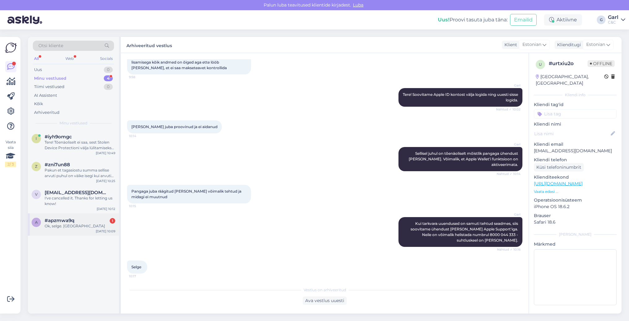
click at [76, 221] on div "#apzmwa9q 1" at bounding box center [80, 221] width 71 height 6
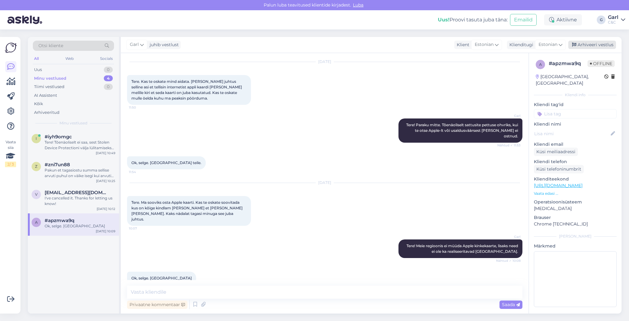
click at [575, 42] on div "Arhiveeri vestlus" at bounding box center [593, 45] width 48 height 8
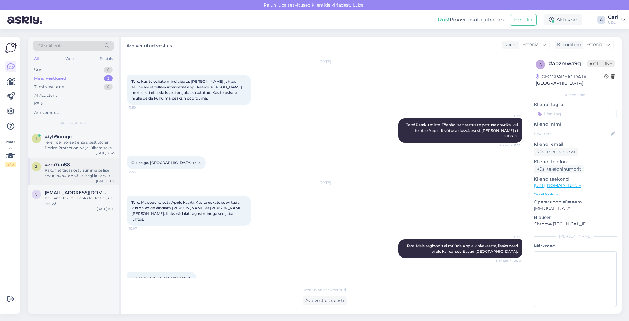
click at [83, 164] on div "#zni7un88" at bounding box center [80, 165] width 71 height 6
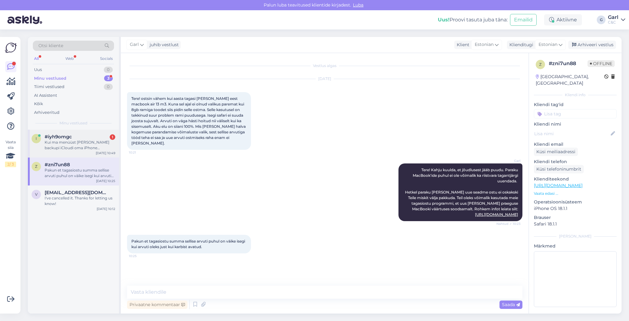
click at [99, 151] on div "[DATE] 10:49" at bounding box center [106, 153] width 20 height 5
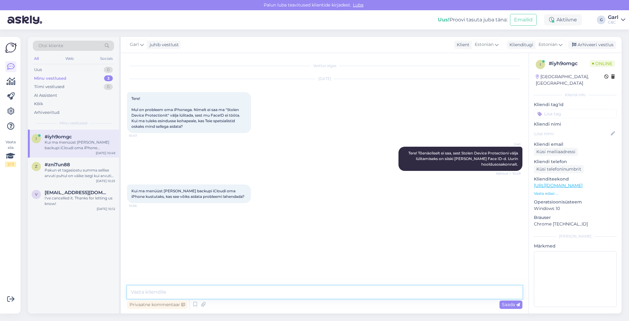
click at [227, 293] on textarea at bounding box center [325, 292] width 396 height 13
type textarea "Soovitame [DOMAIN_NAME] alt Devices alt iPhone'le "Remove from this account" te…"
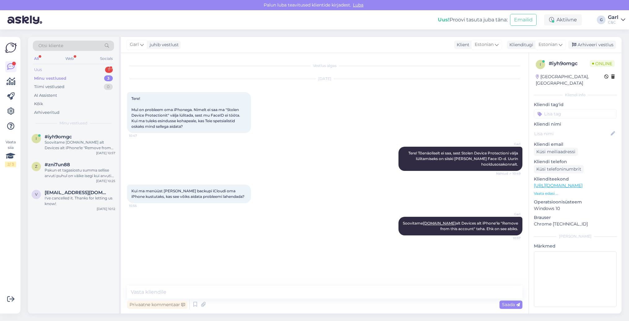
click at [104, 68] on div "Uus 1" at bounding box center [73, 69] width 81 height 9
click at [84, 147] on div "Здравствуйте! Хотел бы узнать приблизительное время отправки телефона с одного …" at bounding box center [80, 145] width 71 height 11
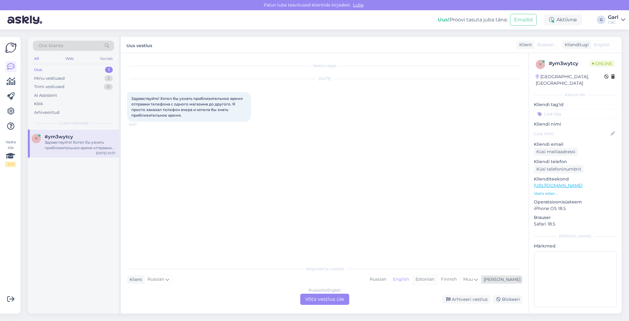
click at [438, 282] on div "Estonian" at bounding box center [424, 279] width 25 height 9
click at [342, 300] on div "Russian to Estonian Võta vestlus üle" at bounding box center [324, 299] width 49 height 11
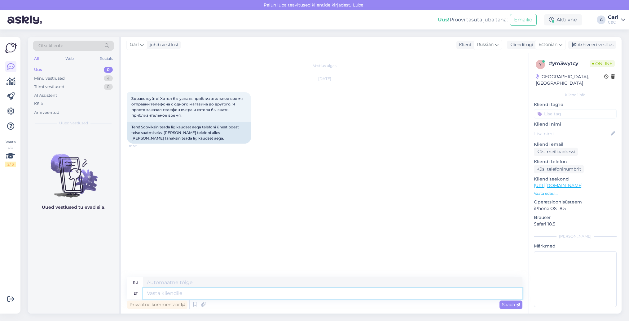
click at [317, 294] on textarea at bounding box center [333, 293] width 380 height 11
type textarea "Tere!"
type textarea "Привет!"
type textarea "Tere! Kuidas o"
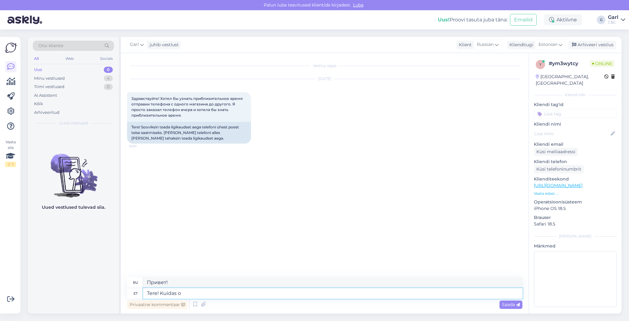
type textarea "Привет, как дела?"
type textarea "Tere! Kuidas on tellimuse n"
type textarea "Здравствуйте! Как вам заказ?"
type textarea "Tere! Kuidas on tellimuse number?"
type textarea "Здравствуйте! Какой номер заказа?"
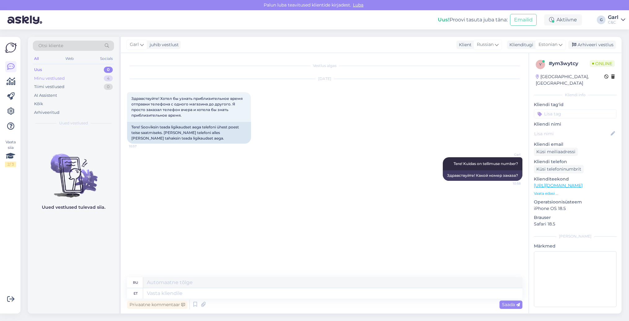
click at [94, 80] on div "Minu vestlused 4" at bounding box center [73, 78] width 81 height 9
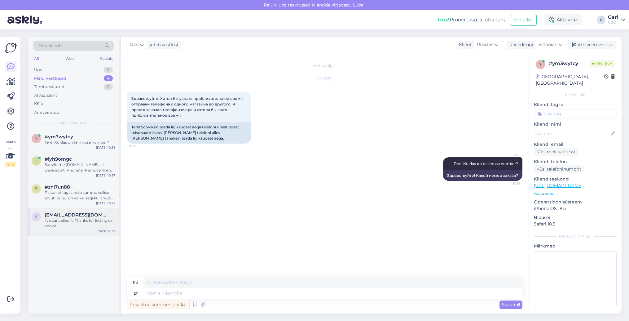
click at [68, 214] on span "[EMAIL_ADDRESS][DOMAIN_NAME]" at bounding box center [77, 215] width 64 height 6
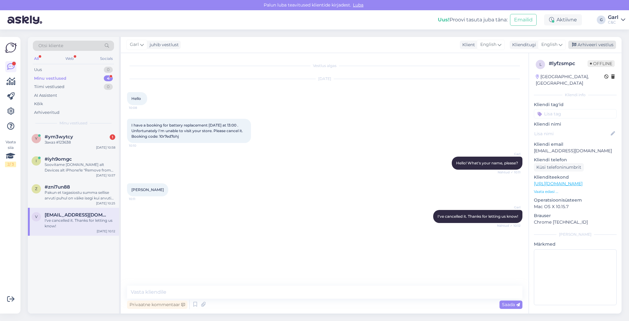
click at [587, 46] on div "Arhiveeri vestlus" at bounding box center [593, 45] width 48 height 8
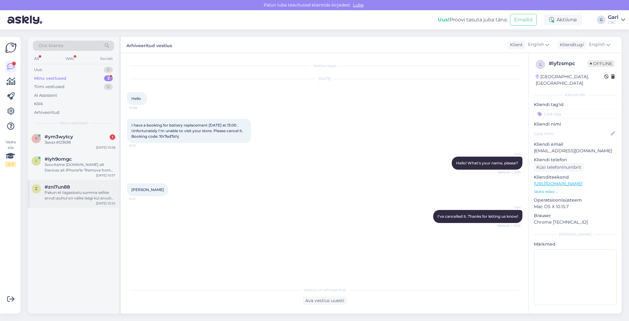
click at [96, 200] on div "Pakun et tagasiostu summa sellise arvuti puhul on väike isegi kui arvuti oleks …" at bounding box center [80, 195] width 71 height 11
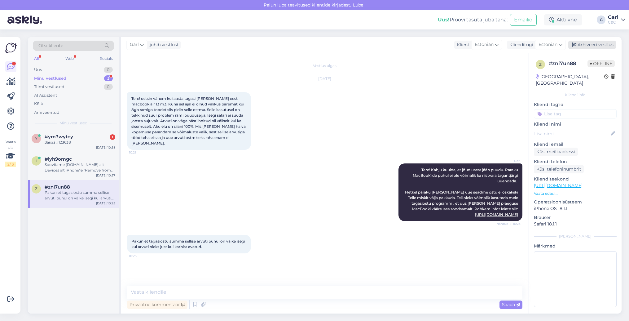
click at [587, 43] on div "Arhiveeri vestlus" at bounding box center [593, 45] width 48 height 8
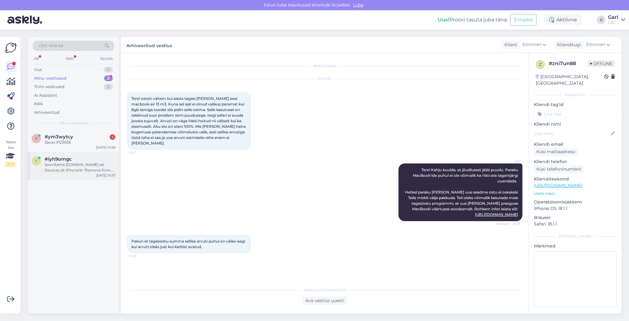
click at [93, 171] on div "Soovitame [DOMAIN_NAME] alt Devices alt iPhone'le "Remove from this account" te…" at bounding box center [80, 167] width 71 height 11
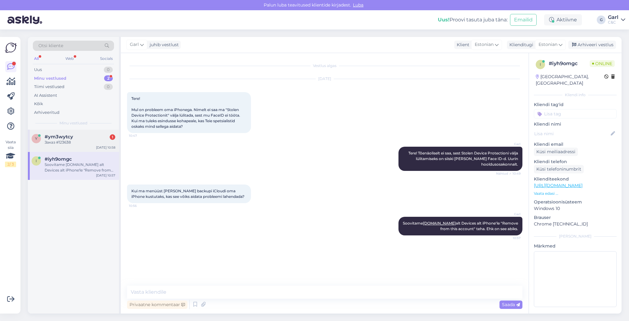
click at [92, 142] on div "Заказ #123638" at bounding box center [80, 143] width 71 height 6
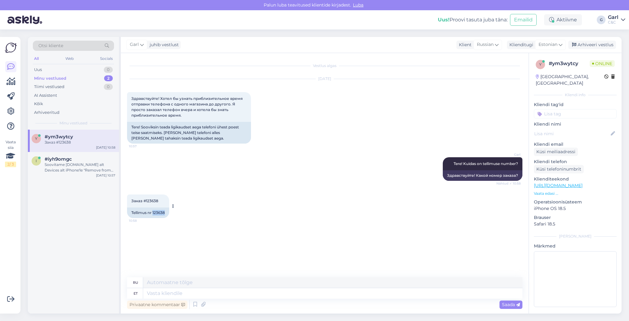
drag, startPoint x: 153, startPoint y: 213, endPoint x: 166, endPoint y: 213, distance: 13.3
click at [166, 213] on div "Tellimus nr 123638" at bounding box center [148, 212] width 42 height 11
copy div "123638"
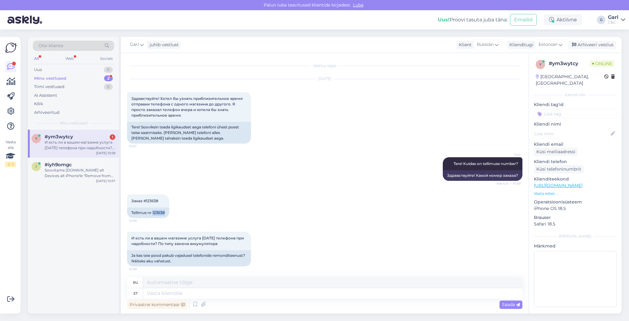
scroll to position [1, 0]
click at [194, 295] on textarea at bounding box center [333, 293] width 380 height 11
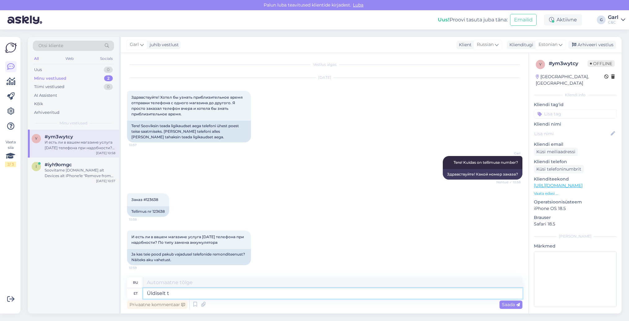
type textarea "Üldiselt to"
type textarea "В общем"
type textarea "Üldiselt toimub"
type textarea "Вообще говоря,"
type textarea "Üldiselt toimub laoliikumine p"
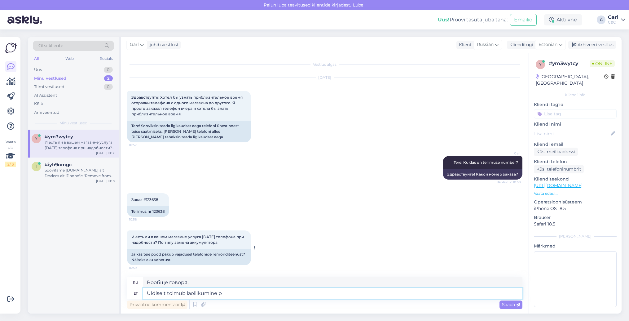
type textarea "Как правило, происходит движение запасов"
type textarea "Üldiselt toimub laoliikumine T"
type textarea "Как правило, происходит движение на складе"
type textarea "Üldiselt toimub laoliikumine Tallinna poo"
type textarea "Как правило, перемещение товара на складе происходит в [GEOGRAPHIC_DATA]."
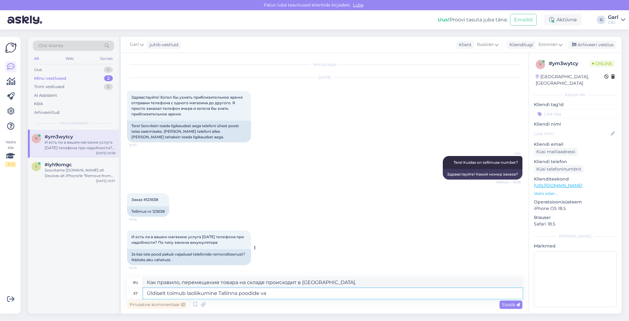
type textarea "Üldiselt toimub laoliikumine Tallinna poodide vah"
type textarea "Как правило, складские перемещения осуществляются в магазинах [GEOGRAPHIC_DATA]."
type textarea "Üldiselt toimub laoliikumine Tallinna poodide vahel"
type textarea "Как правило, перемещение товаров происходит между магазинами [GEOGRAPHIC_DATA]."
type textarea "Üldiselt toimub laoliikumine Tallinna poodide vahel 1-2 tö"
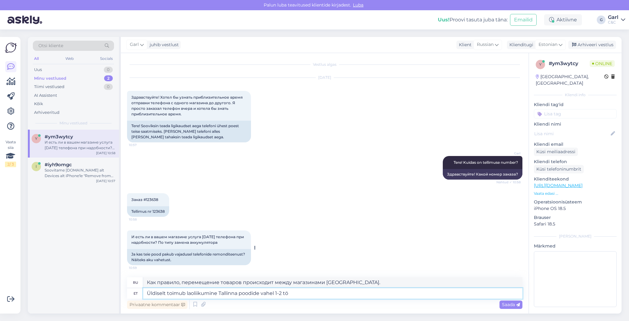
type textarea "Обычно перемещение товаров между магазинами [GEOGRAPHIC_DATA] происходит каждые…"
type textarea "Üldiselt toimub laoliikumine Tallinna poodide vahel 1-2 tööpäeva jo"
type textarea "Обычно перемещение товаров между магазинами [GEOGRAPHIC_DATA] занимает 1–2 рабо…"
type textarea "Üldiselt toimub laoliikumine Tallinna poodide vahel 1-2 tööpäeva jooksul."
type textarea "Как правило, складские перемещения между магазинами [GEOGRAPHIC_DATA] осуществл…"
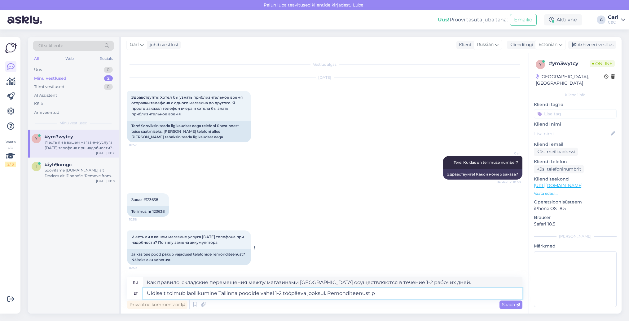
type textarea "Üldiselt toimub laoliikumine Tallinna poodide vahel 1-2 tööpäeva jooksul. Remon…"
type textarea "Как правило, перемещение товаров между магазинами [GEOGRAPHIC_DATA] происходит …"
type textarea "Üldiselt toimub laoliikumine Tallinna poodide vahel 1-2 tööpäeva jooksul. Remon…"
type textarea "Обычно перемещение товаров между магазинами [GEOGRAPHIC_DATA] происходит в тече…"
type textarea "Üldiselt toimub laoliikumine Tallinna poodide vahel 1-2 tööpäeva jooksul. Remon…"
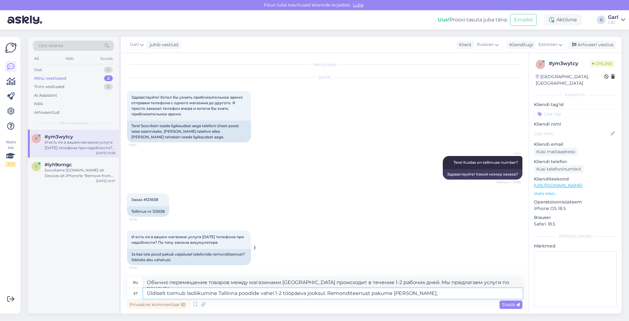
type textarea "Обычно перемещение товаров между магазинами [GEOGRAPHIC_DATA] занимает 1-2 рабо…"
type textarea "Üldiselt toimub laoliikumine Tallinna poodide vahel 1-2 tööpäeva jooksul. Remon…"
type textarea "Обычно перемещение товаров между магазинами [GEOGRAPHIC_DATA] занимает 1-2 рабо…"
type textarea "Üldiselt toimub laoliikumine Tallinna poodide vahel 1-2 tööpäeva jooksul. Remon…"
type textarea "Обычно перемещение товаров между магазинами [GEOGRAPHIC_DATA] занимает 1-2 рабо…"
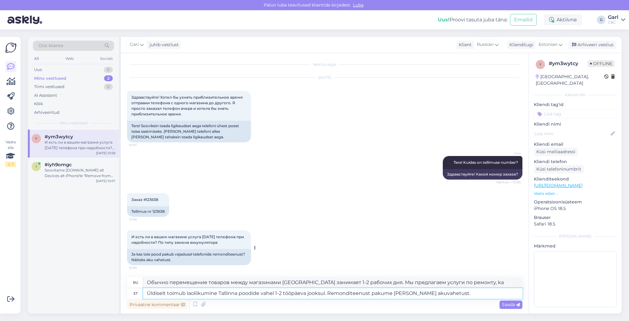
type textarea "Üldiselt toimub laoliikumine Tallinna poodide vahel 1-2 tööpäeva jooksul. Remon…"
type textarea "Обычно перемещение товаров между магазинами [GEOGRAPHIC_DATA] занимает 1-2 рабо…"
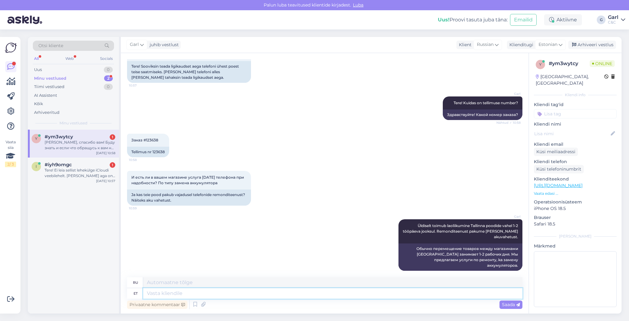
scroll to position [109, 0]
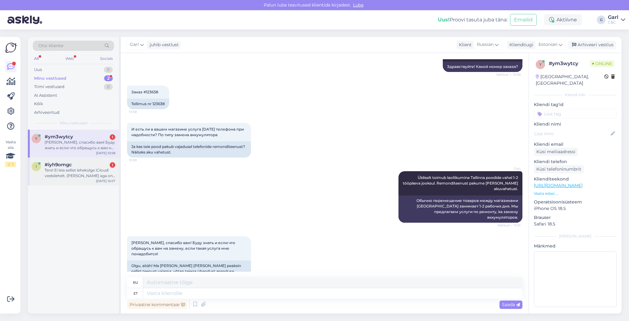
click at [101, 175] on div "Tere! Ei leia sellist lehekülge iCloudi veebilehelt. [PERSON_NAME] aga on see o…" at bounding box center [80, 172] width 71 height 11
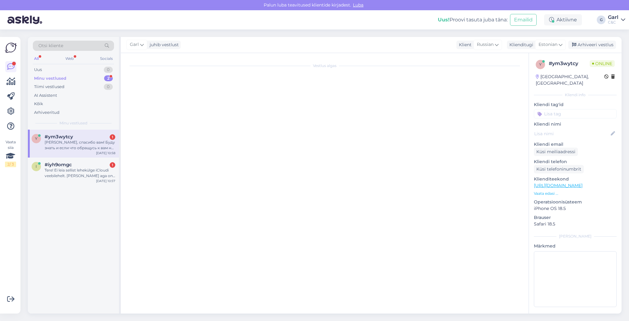
scroll to position [11, 0]
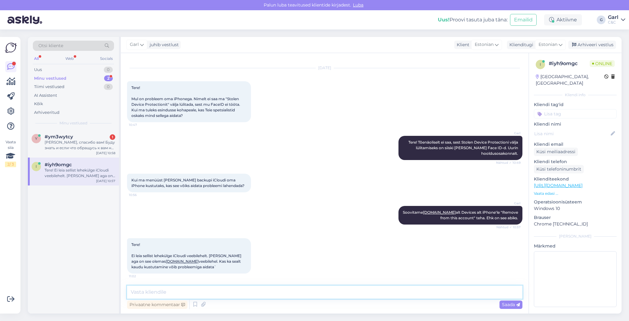
click at [223, 288] on textarea at bounding box center [325, 292] width 396 height 13
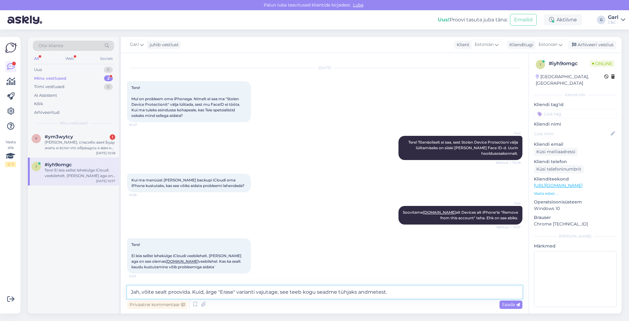
type textarea "Jah, võite sealt proovida. Kuid, ärge "Erase" varianti vajutage, see teeb kogu …"
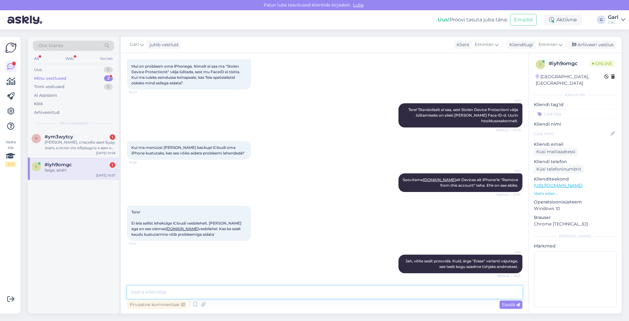
scroll to position [70, 0]
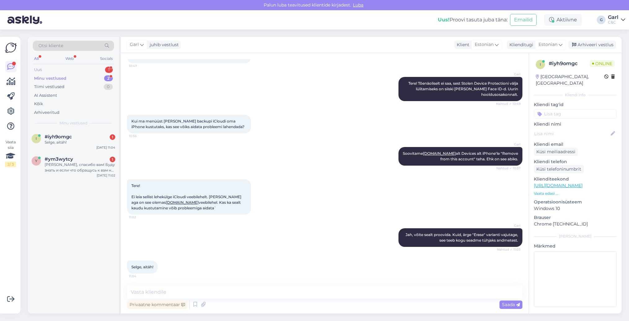
click at [104, 69] on div "Uus 1" at bounding box center [73, 69] width 81 height 9
click at [81, 138] on div "#ps3vpmck 1" at bounding box center [80, 137] width 71 height 6
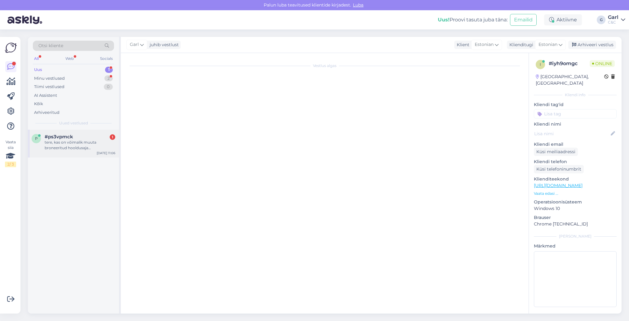
scroll to position [0, 0]
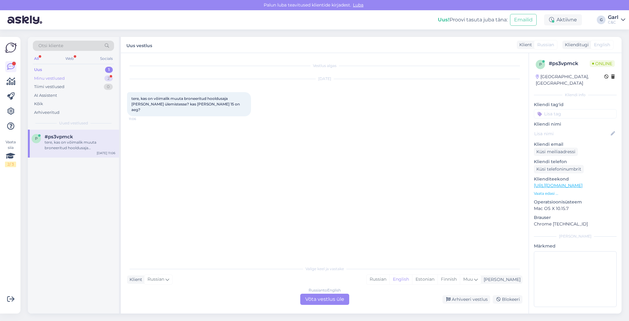
click at [102, 78] on div "Minu vestlused 2" at bounding box center [73, 78] width 81 height 9
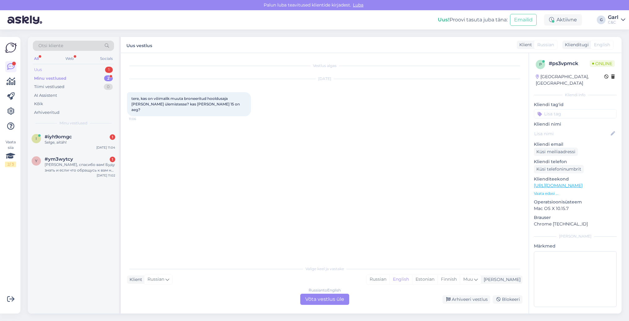
click at [101, 71] on div "Uus 1" at bounding box center [73, 69] width 81 height 9
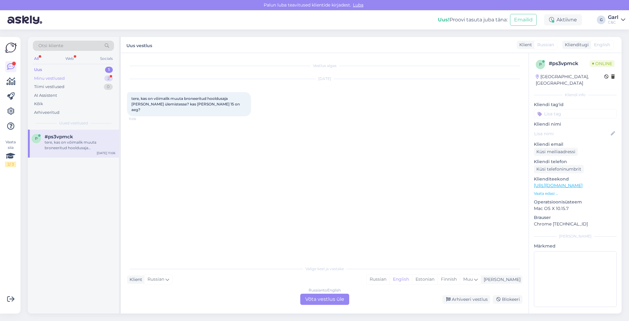
click at [105, 79] on div "2" at bounding box center [108, 78] width 8 height 6
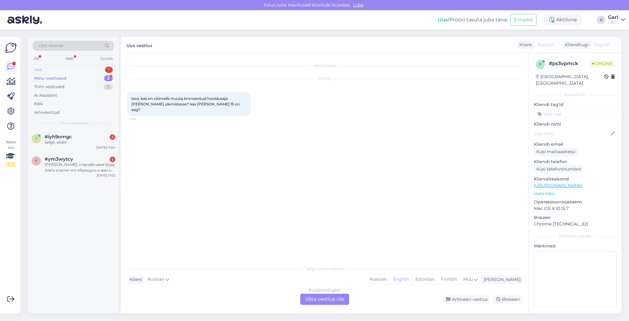
click at [101, 68] on div "Uus 1" at bounding box center [73, 69] width 81 height 9
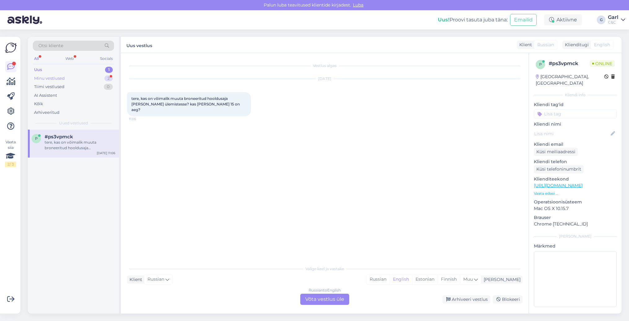
click at [99, 79] on div "Minu vestlused 2" at bounding box center [73, 78] width 81 height 9
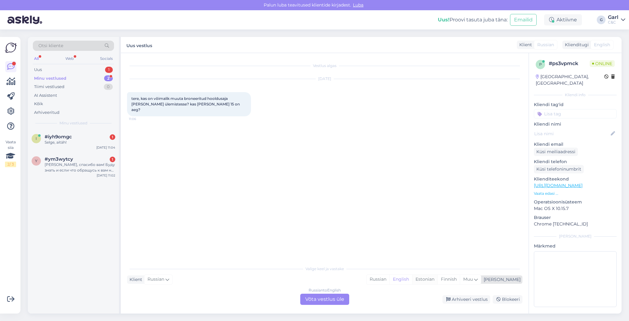
click at [438, 277] on div "Estonian" at bounding box center [424, 279] width 25 height 9
click at [336, 296] on div "Russian to Estonian Võta vestlus üle" at bounding box center [324, 299] width 49 height 11
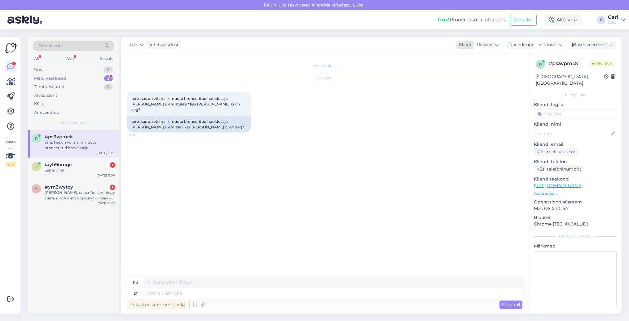
click at [493, 47] on span "Russian" at bounding box center [485, 44] width 17 height 7
click at [481, 127] on link "Estonian" at bounding box center [480, 127] width 68 height 10
click at [211, 295] on textarea at bounding box center [325, 292] width 396 height 13
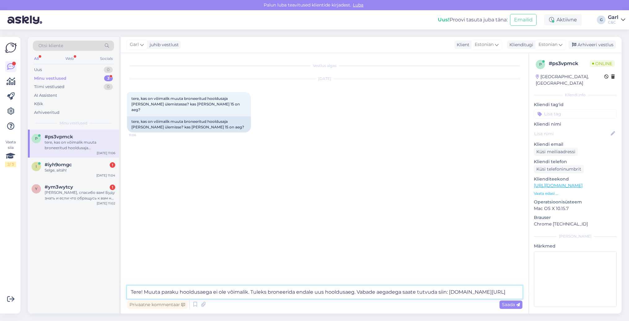
click at [448, 294] on textarea "Tere! Muuta paraku hooldusaega ei ole võimalik. Tuleks broneerida endale uus ho…" at bounding box center [325, 292] width 396 height 13
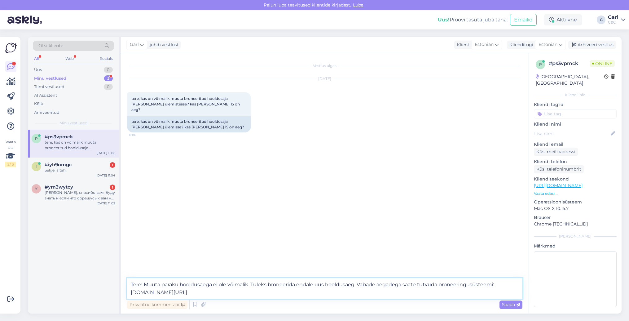
type textarea "Tere! Muuta paraku hooldusaega ei ole võimalik. Tuleks broneerida endale uus ho…"
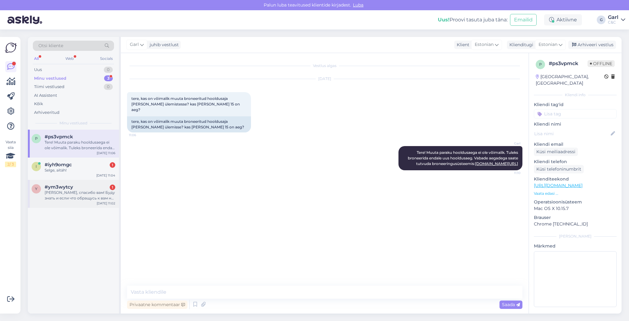
click at [91, 199] on div "[PERSON_NAME], спасибо вам! Буду знать и если что обращусь к вам на замену, есл…" at bounding box center [80, 195] width 71 height 11
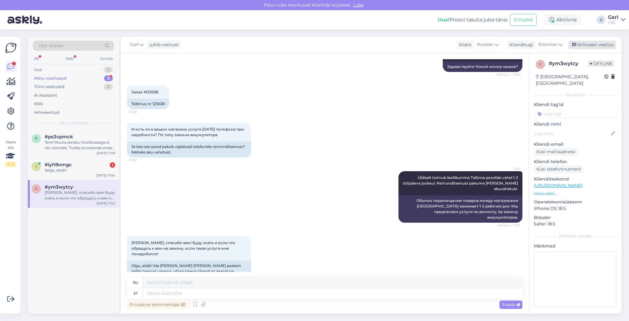
click at [586, 44] on div "Arhiveeri vestlus" at bounding box center [593, 45] width 48 height 8
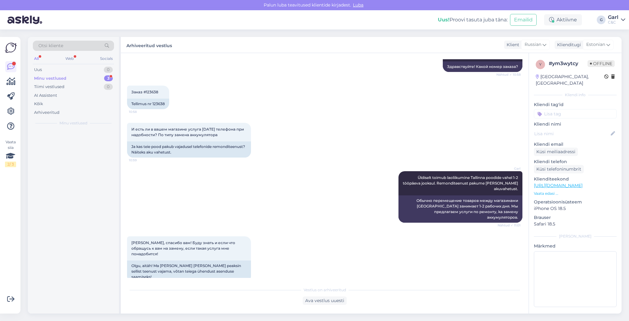
scroll to position [103, 0]
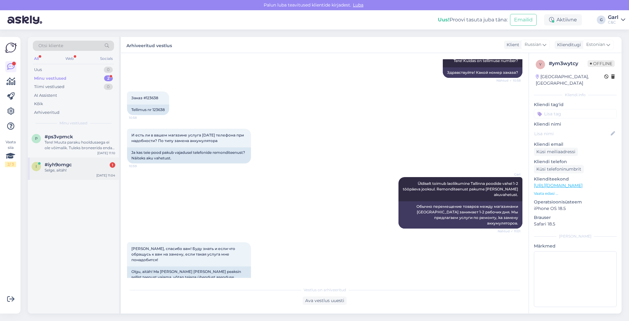
click at [100, 175] on div "[DATE] 11:04" at bounding box center [105, 175] width 19 height 5
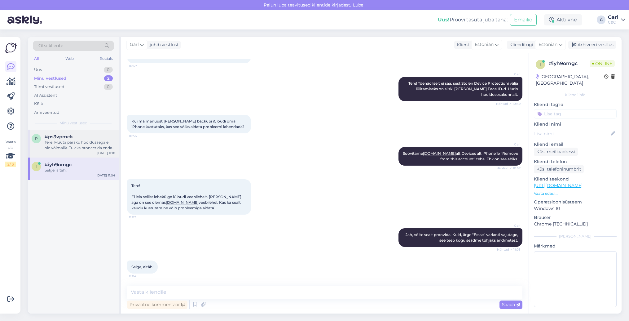
click at [104, 149] on div "Tere! Muuta paraku hooldusaega ei ole võimalik. Tuleks broneerida endale uus ho…" at bounding box center [80, 145] width 71 height 11
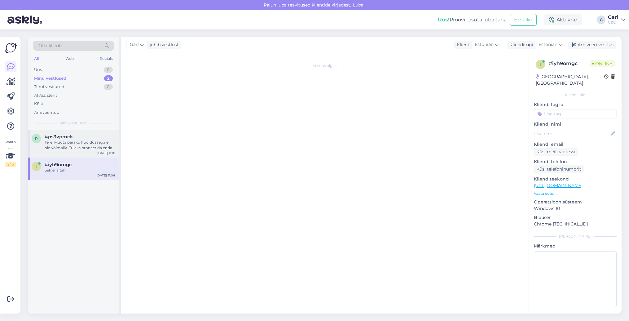
scroll to position [0, 0]
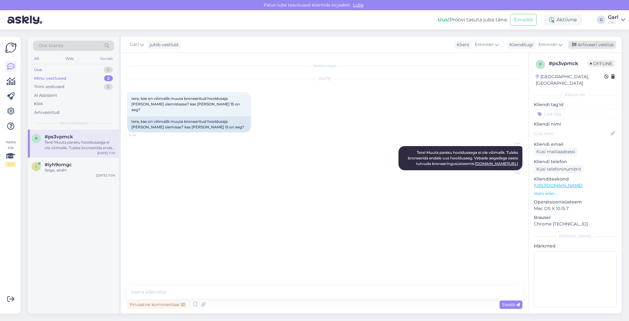
click at [577, 45] on div "Arhiveeri vestlus" at bounding box center [593, 45] width 48 height 8
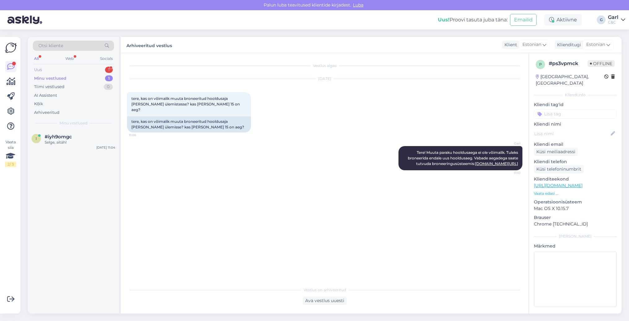
click at [92, 66] on div "Uus 1" at bounding box center [73, 69] width 81 height 9
click at [81, 138] on span "[EMAIL_ADDRESS][DOMAIN_NAME]" at bounding box center [77, 137] width 64 height 6
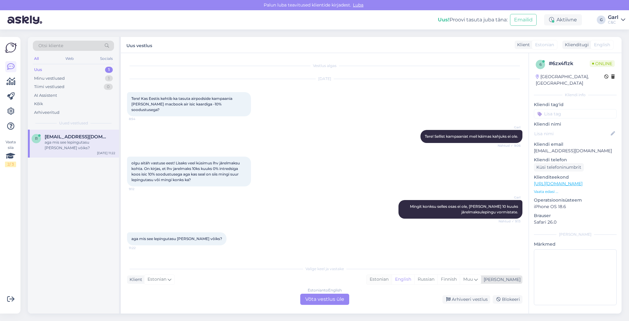
click at [392, 282] on div "Estonian" at bounding box center [379, 279] width 25 height 9
click at [331, 299] on div "Estonian to Estonian Võta vestlus üle" at bounding box center [324, 299] width 49 height 11
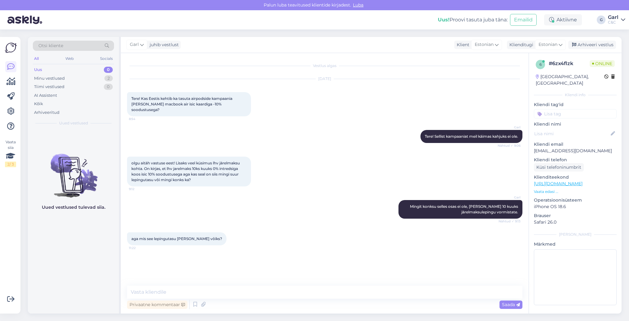
click at [331, 299] on div "Privaatne kommentaar Saada" at bounding box center [325, 305] width 396 height 12
click at [331, 291] on textarea at bounding box center [325, 292] width 396 height 13
paste textarea "[URL][DOMAIN_NAME]"
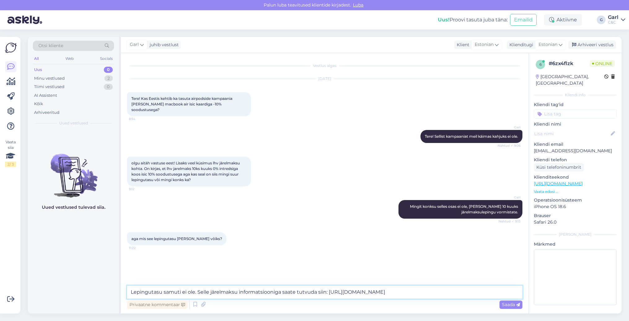
type textarea "Lepingutasu samuti ei ole. Selle järelmaksu informatsiooniga saate tutvuda siin…"
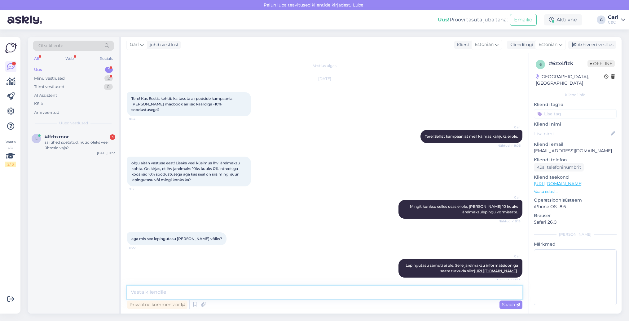
scroll to position [25, 0]
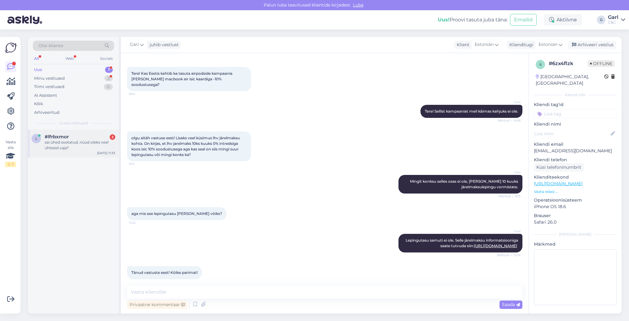
click at [92, 137] on div "#lfrbxmor 3" at bounding box center [80, 137] width 71 height 6
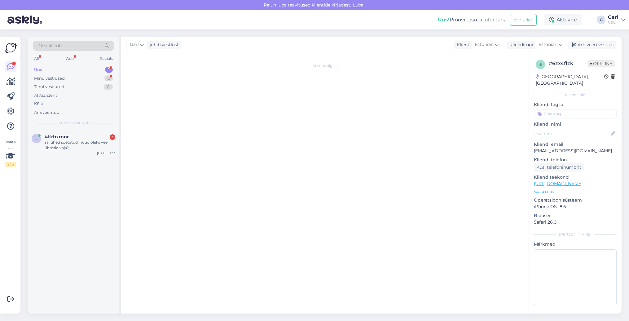
scroll to position [0, 0]
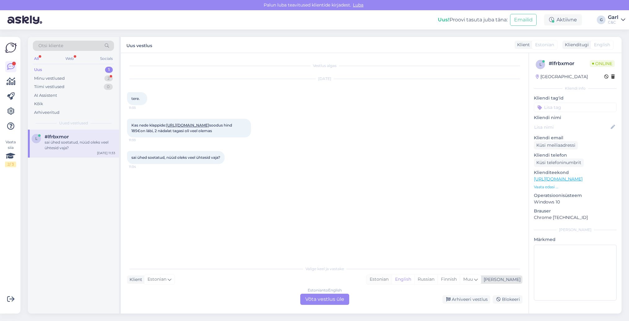
click at [392, 281] on div "Estonian" at bounding box center [379, 279] width 25 height 9
click at [327, 295] on div "Estonian to Estonian Võta vestlus üle" at bounding box center [324, 299] width 49 height 11
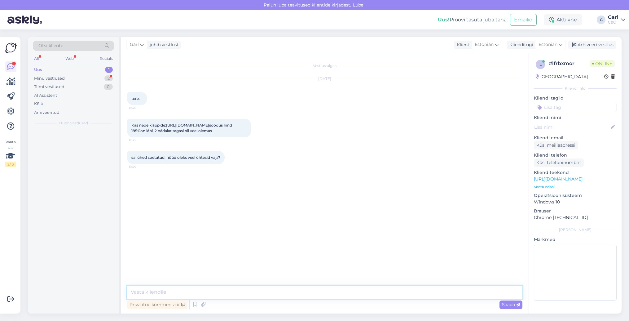
click at [327, 294] on textarea at bounding box center [325, 292] width 396 height 13
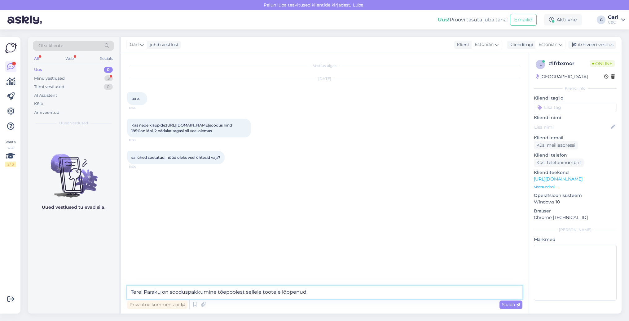
type textarea "Tere! Paraku on sooduspakkumine tõepoolest sellele tootele lõppenud."
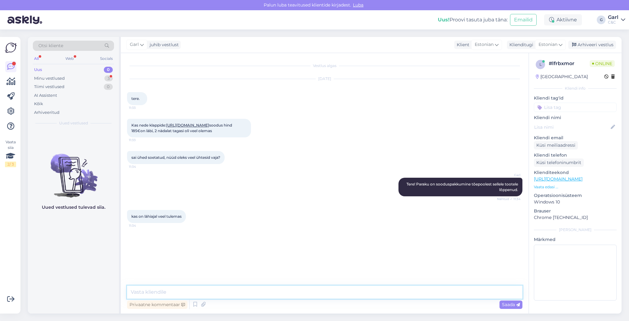
click at [212, 292] on textarea at bounding box center [325, 292] width 396 height 13
type textarea "E"
type textarea "Jään paraku selles osas vastuse võlgu - ette me ei tea [DEMOGRAPHIC_DATA]."
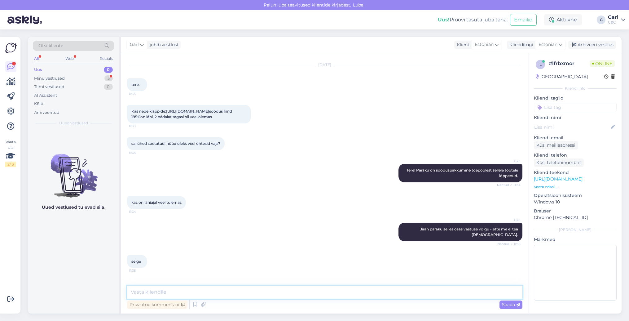
scroll to position [41, 0]
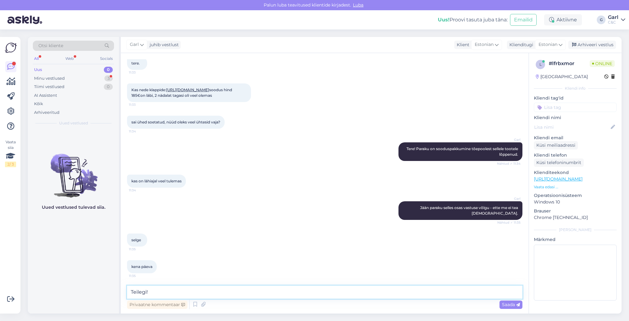
type textarea "Teilegi!"
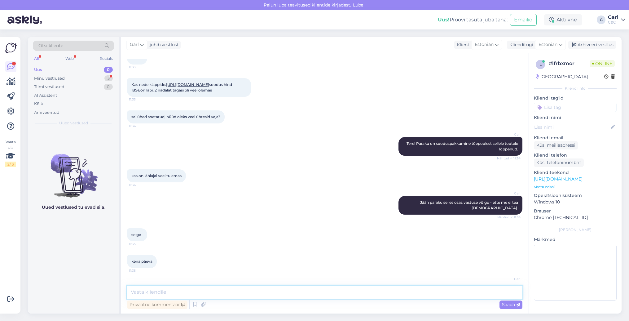
scroll to position [67, 0]
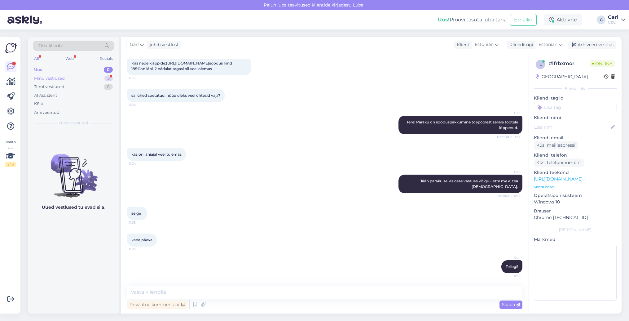
click at [86, 77] on div "Minu vestlused 3" at bounding box center [73, 78] width 81 height 9
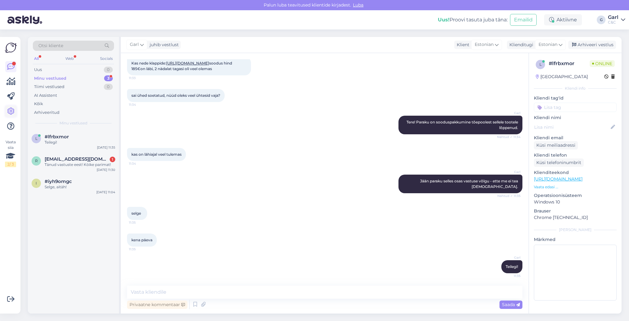
click at [7, 110] on icon at bounding box center [10, 111] width 7 height 7
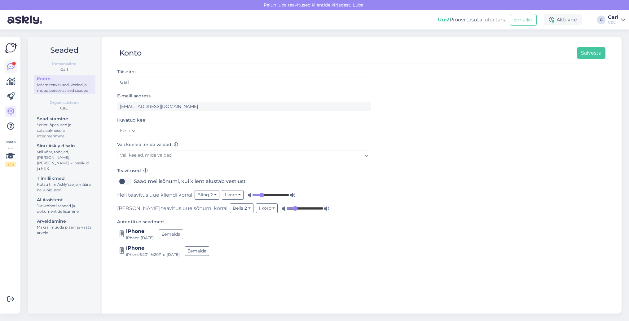
click at [11, 65] on icon at bounding box center [10, 66] width 7 height 7
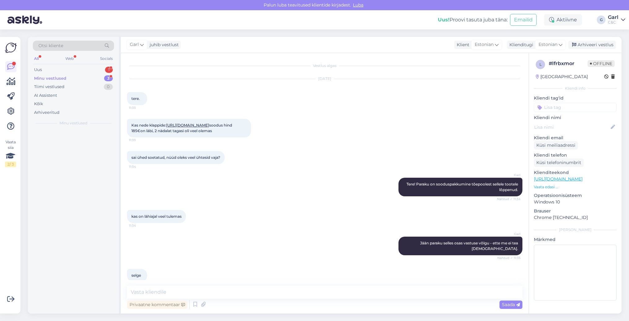
scroll to position [13, 0]
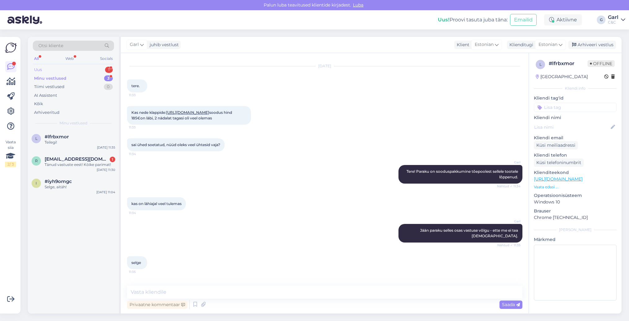
click at [99, 70] on div "Uus 1" at bounding box center [73, 69] width 81 height 9
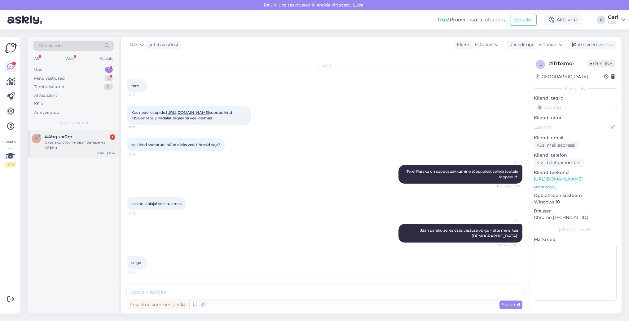
click at [102, 147] on div "Сколько стоит новая батере на айфон" at bounding box center [80, 145] width 71 height 11
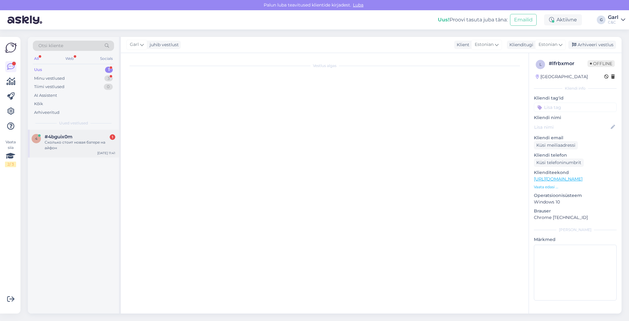
scroll to position [0, 0]
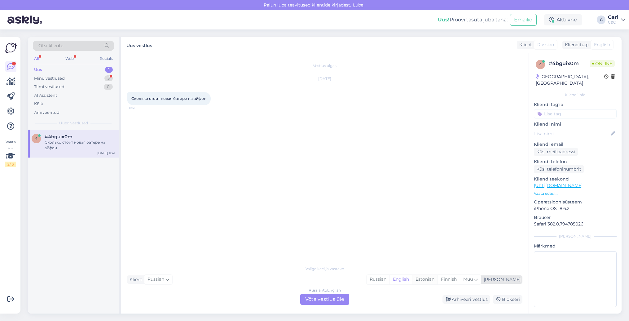
click at [438, 278] on div "Estonian" at bounding box center [424, 279] width 25 height 9
click at [334, 297] on div "Russian to Estonian Võta vestlus üle" at bounding box center [324, 299] width 49 height 11
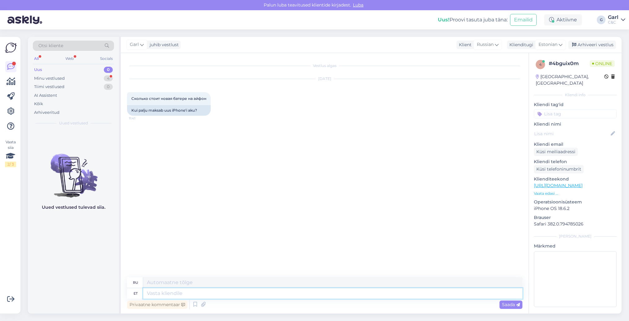
click at [168, 296] on textarea at bounding box center [333, 293] width 380 height 11
type textarea "Tere!"
type textarea "Привет!"
type textarea "Tere! Hoolduse h"
type textarea "Привет! Техническое обслуживание"
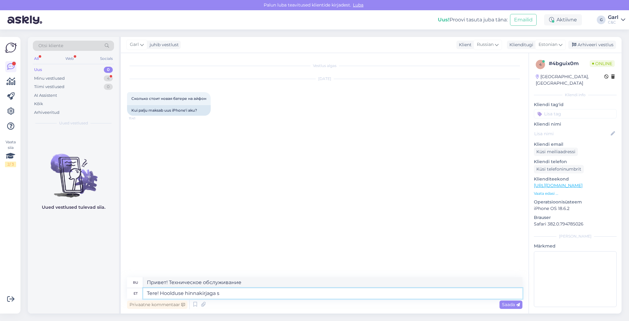
type textarea "Tere! Hoolduse hinnakirjaga sa"
type textarea "Здравствуйте! С прайс-листом на техническое обслуживание"
type textarea "Tere! Hoolduse hinnakirjaga saate t"
type textarea "Здравствуйте! С прайс-листом на техническое обслуживание вы можете"
type textarea "Tere! Hoolduse hinnakirjaga saate tutvuda si"
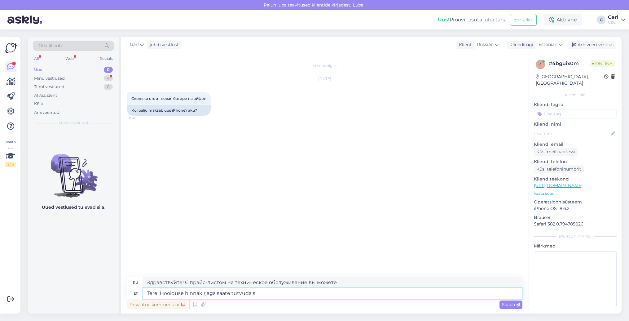
type textarea "Здравствуйте! Вы можете ознакомиться с прайс-листом на техническое обслуживание."
type textarea "Tere! Hoolduse hinnakirjaga saate tutvuda siin:"
type textarea "Здравствуйте! Вы можете ознакомиться с прайс-листом на техническое обслуживание…"
paste textarea "[URL][DOMAIN_NAME]"
type textarea "Tere! Hoolduse hinnakirjaga saate tutvuda siin: [URL][DOMAIN_NAME]"
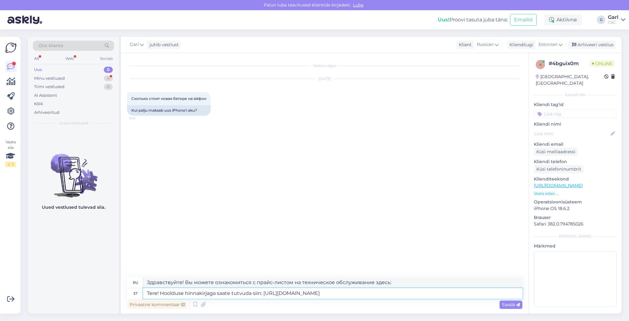
type textarea "Здравствуйте! Вы можете посмотреть прайс-лист на техническое обслуживание здесь…"
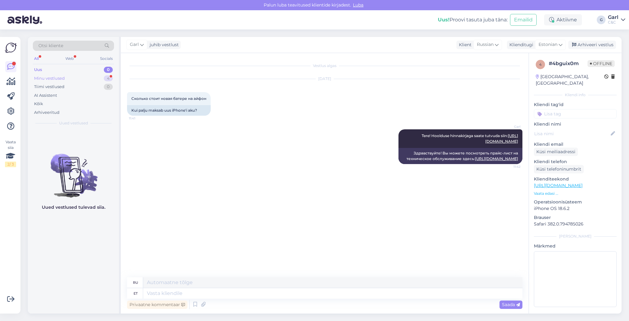
click at [99, 81] on div "Minu vestlused 4" at bounding box center [73, 78] width 81 height 9
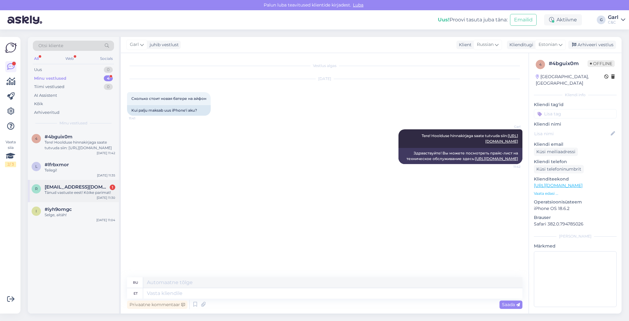
click at [88, 193] on div "Tänud vastuste eest! Kōike parimat!" at bounding box center [80, 193] width 71 height 6
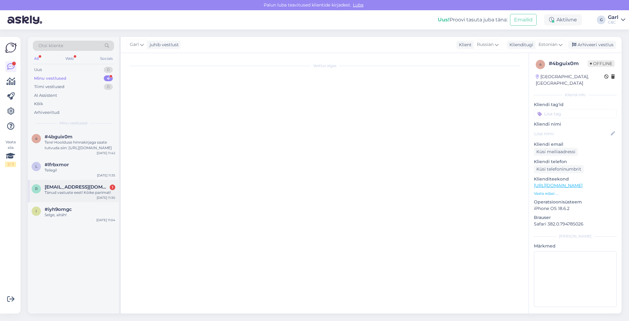
scroll to position [25, 0]
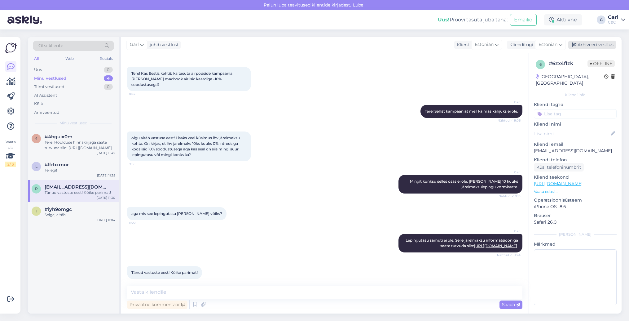
click at [584, 43] on div "Arhiveeri vestlus" at bounding box center [593, 45] width 48 height 8
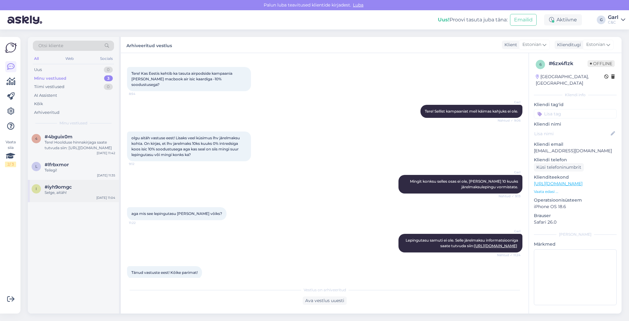
click at [80, 190] on div "Selge, aitäh!" at bounding box center [80, 193] width 71 height 6
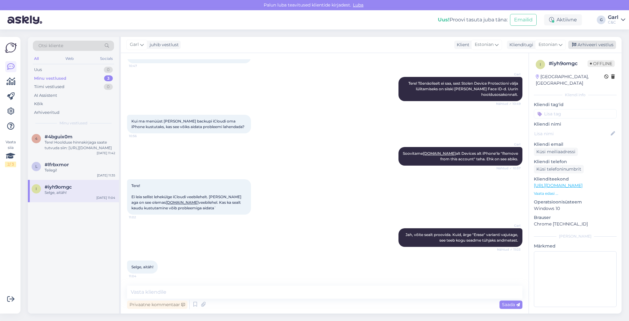
click at [603, 44] on div "Arhiveeri vestlus" at bounding box center [593, 45] width 48 height 8
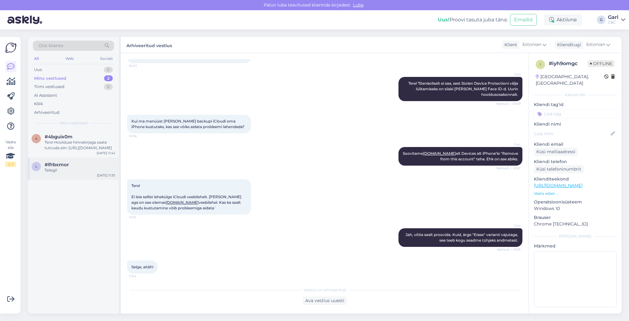
click at [99, 165] on div "#lfrbxmor" at bounding box center [80, 165] width 71 height 6
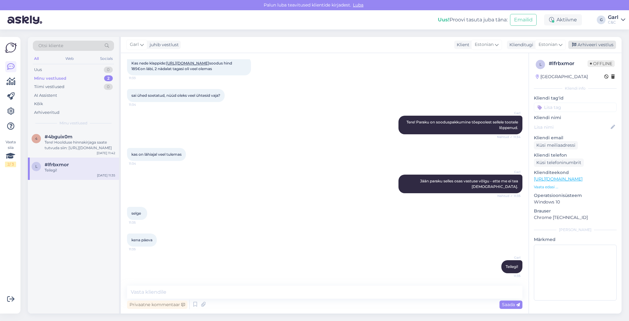
click at [607, 45] on div "Arhiveeri vestlus" at bounding box center [593, 45] width 48 height 8
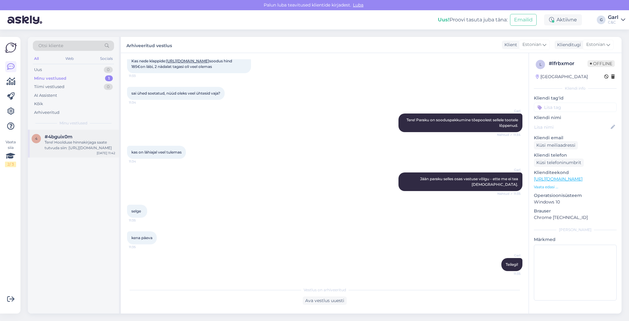
click at [79, 149] on div "Tere! Hoolduse hinnakirjaga saate tutvuda siin: [URL][DOMAIN_NAME]" at bounding box center [80, 145] width 71 height 11
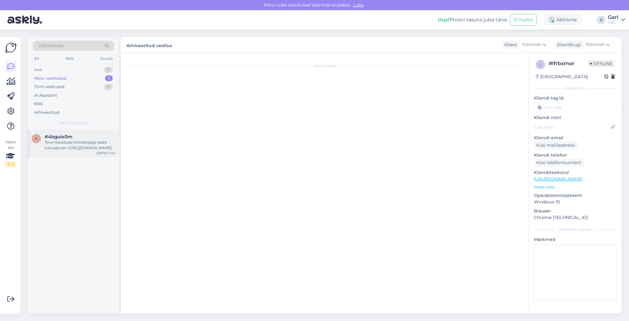
scroll to position [0, 0]
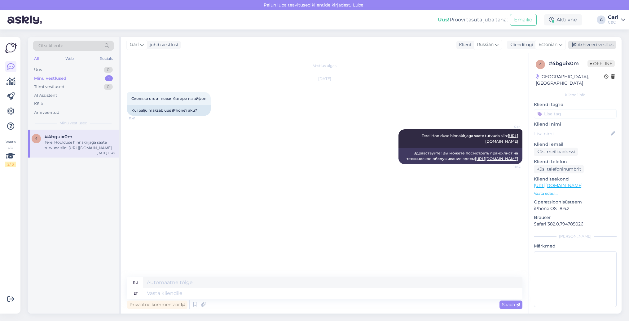
click at [591, 43] on div "Arhiveeri vestlus" at bounding box center [593, 45] width 48 height 8
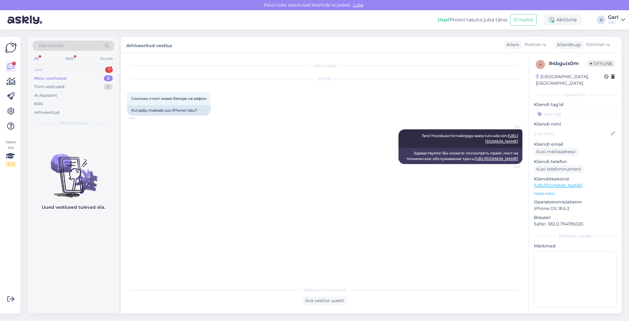
click at [82, 66] on div "Uus 1" at bounding box center [73, 69] width 81 height 9
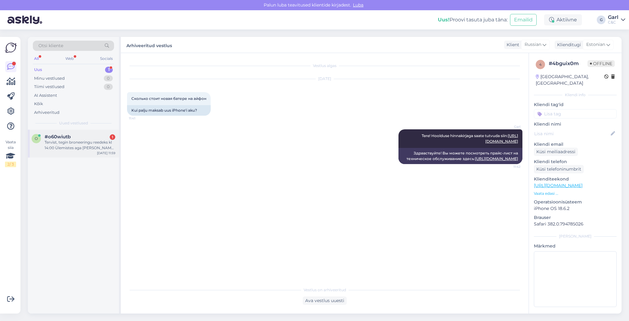
click at [104, 146] on div "Tervist, tegin broneeringu reedeks kl 14:00 Ülemistes aga [PERSON_NAME] polnud.…" at bounding box center [80, 145] width 71 height 11
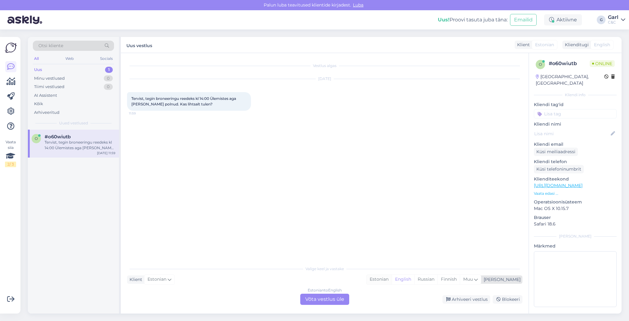
click at [392, 277] on div "Estonian" at bounding box center [379, 279] width 25 height 9
click at [330, 299] on div "Estonian to Estonian Võta vestlus üle" at bounding box center [324, 299] width 49 height 11
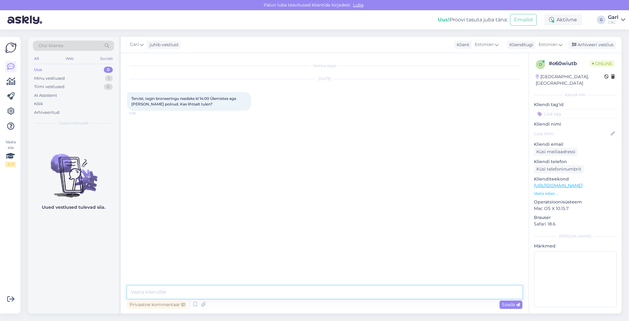
click at [335, 291] on textarea at bounding box center [325, 292] width 396 height 13
type textarea "Tere! Jah, [PERSON_NAME] tulla. Hetkel tehnilistel põhjustel hoolduse kinnituse…"
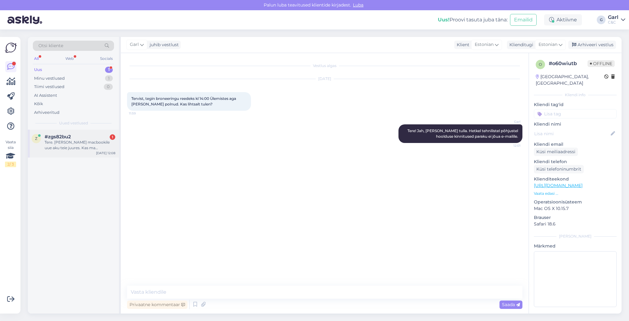
click at [89, 140] on div "Tere. [PERSON_NAME] macbookile uue aku teie juures. Kas ma [PERSON_NAME] n-ö ka…" at bounding box center [80, 145] width 71 height 11
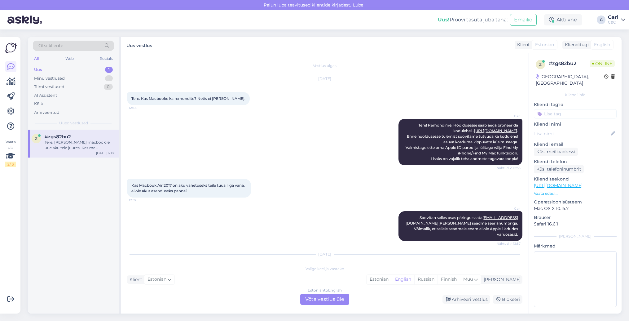
scroll to position [30, 0]
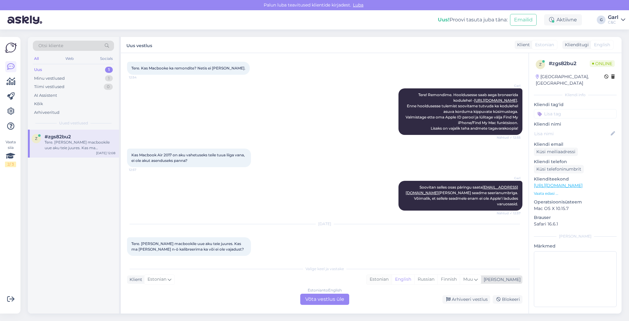
click at [392, 283] on div "Estonian" at bounding box center [379, 279] width 25 height 9
click at [311, 300] on div "Estonian to Estonian Võta vestlus üle" at bounding box center [324, 299] width 49 height 11
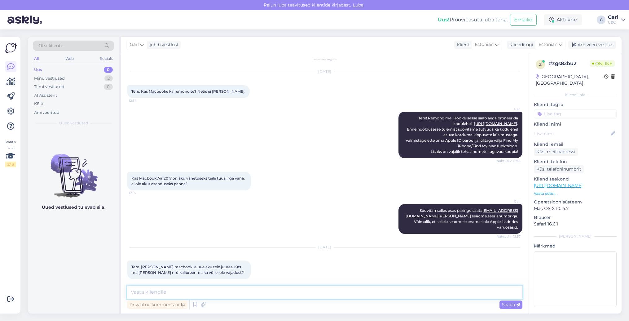
click at [310, 297] on textarea at bounding box center [325, 292] width 396 height 13
type textarea "Tere! Ei [PERSON_NAME] ise kalibreerida. Kõik vajalikud testid ja kalibreerimis…"
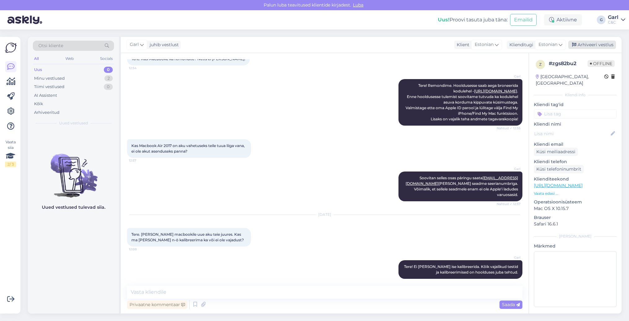
click at [594, 47] on div "Arhiveeri vestlus" at bounding box center [593, 45] width 48 height 8
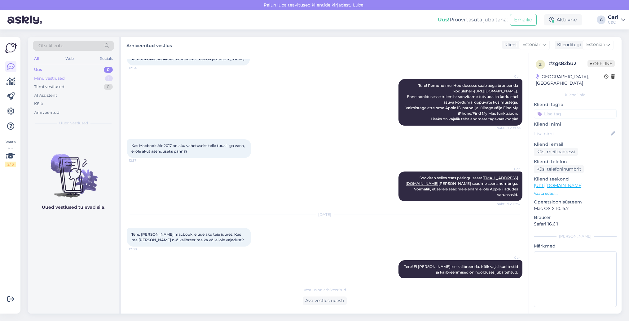
click at [108, 81] on div "1" at bounding box center [109, 78] width 8 height 6
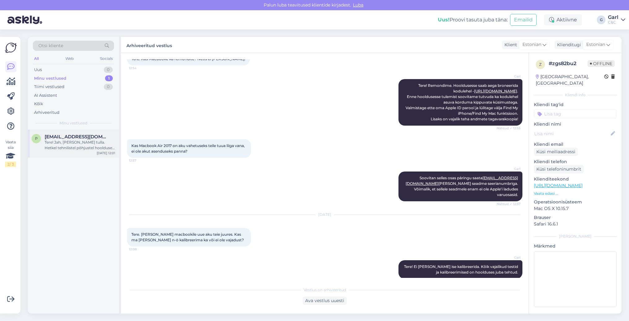
click at [87, 135] on span "[EMAIL_ADDRESS][DOMAIN_NAME]" at bounding box center [77, 137] width 64 height 6
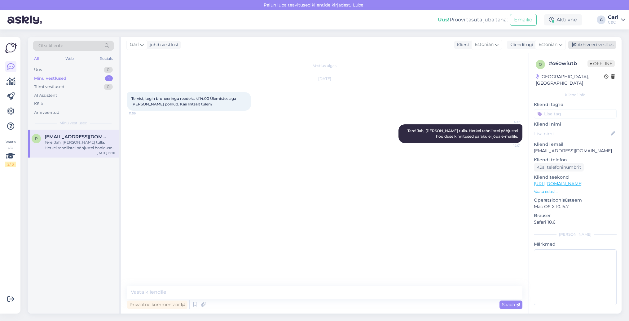
click at [597, 46] on div "Arhiveeri vestlus" at bounding box center [593, 45] width 48 height 8
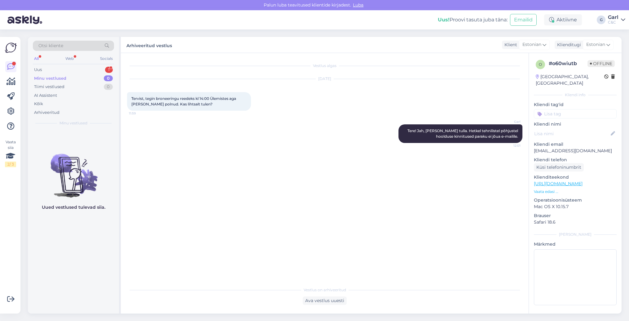
click at [101, 64] on div "Otsi kliente All Web Socials Uus 1 Minu vestlused 0 Tiimi vestlused 0 AI Assist…" at bounding box center [73, 83] width 91 height 93
click at [101, 67] on div "Uus 1" at bounding box center [73, 69] width 81 height 9
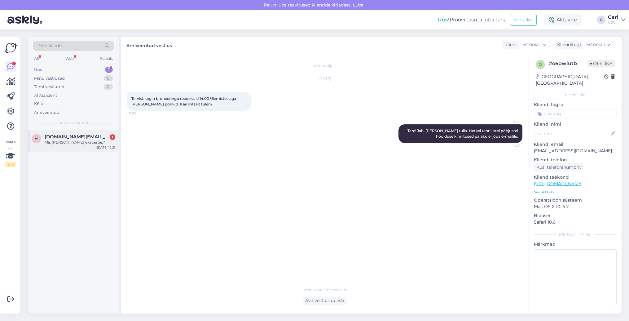
click at [75, 133] on div "h [DOMAIN_NAME][EMAIL_ADDRESS][DOMAIN_NAME] 1 Mis [PERSON_NAME] ekspertiis? [DA…" at bounding box center [73, 141] width 91 height 22
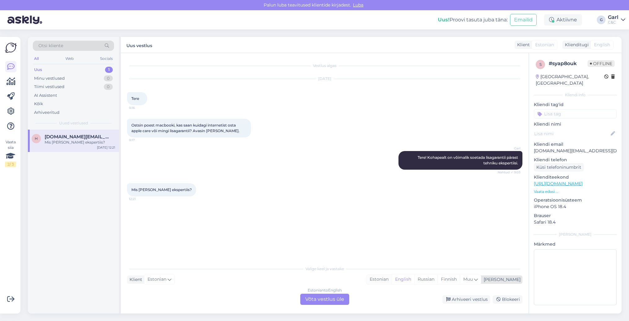
click at [392, 278] on div "Estonian" at bounding box center [379, 279] width 25 height 9
click at [308, 293] on div "Valige [PERSON_NAME] vastake Klient Estonian Mina Estonian English Russian Finn…" at bounding box center [325, 283] width 396 height 42
click at [307, 297] on div "Estonian to Estonian Võta vestlus üle" at bounding box center [324, 299] width 49 height 11
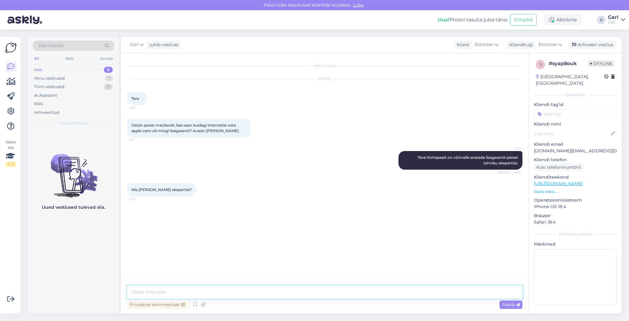
click at [306, 295] on textarea at bounding box center [325, 292] width 396 height 13
type textarea "Kui soetate lisagarantii, siis eraldi tasu selle eest ei nõuta."
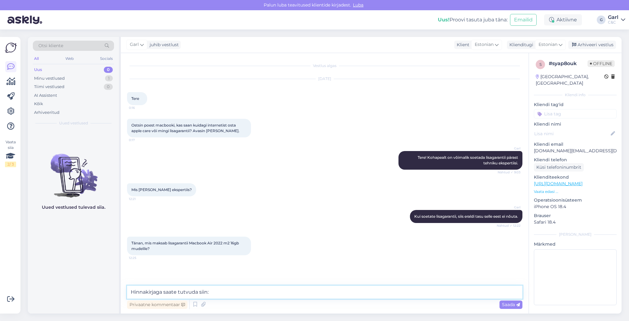
paste textarea "[URL][DOMAIN_NAME]"
type textarea "Hinnakirjaga saate tutvuda siin: [URL][DOMAIN_NAME]"
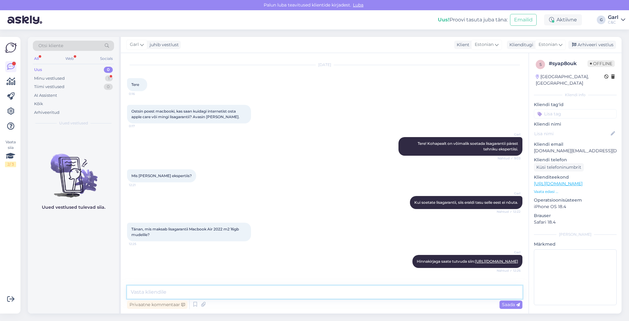
scroll to position [41, 0]
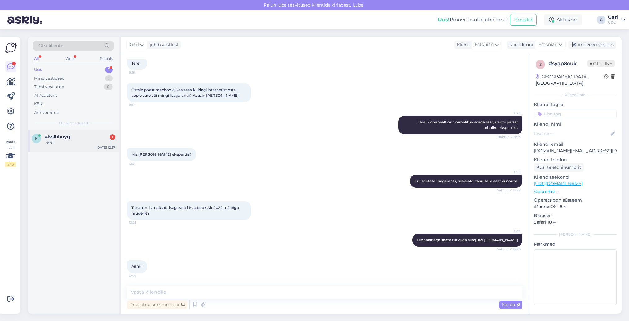
click at [90, 137] on div "#kslhhoyq 1" at bounding box center [80, 137] width 71 height 6
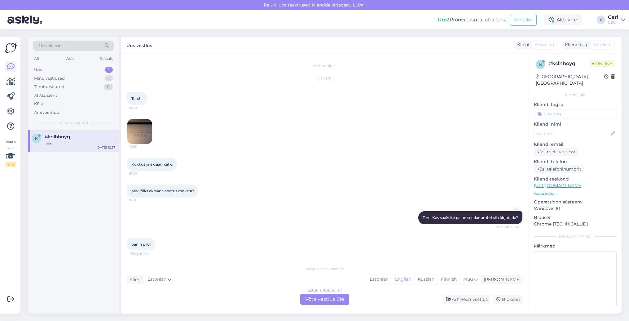
scroll to position [153, 0]
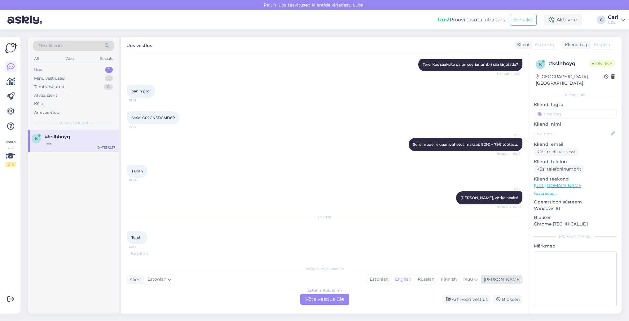
click at [392, 282] on div "Estonian" at bounding box center [379, 279] width 25 height 9
click at [339, 300] on div "Estonian to Estonian Võta vestlus üle" at bounding box center [324, 299] width 49 height 11
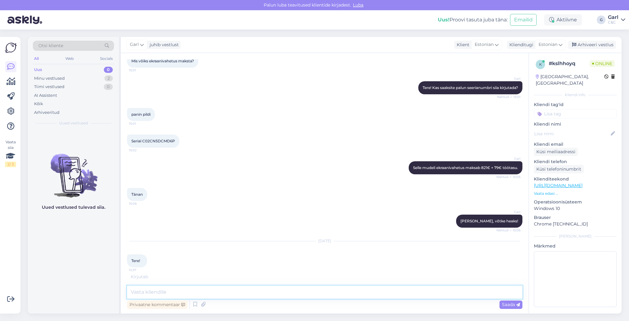
click at [339, 296] on textarea at bounding box center [325, 292] width 396 height 13
type textarea "Tere! Kuidas saan Teile abiks olla?"
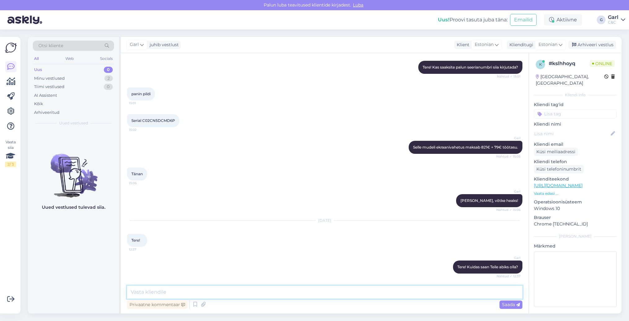
scroll to position [177, 0]
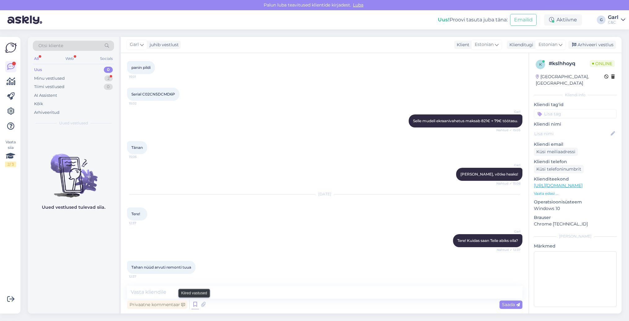
click at [196, 306] on icon at bounding box center [195, 304] width 7 height 9
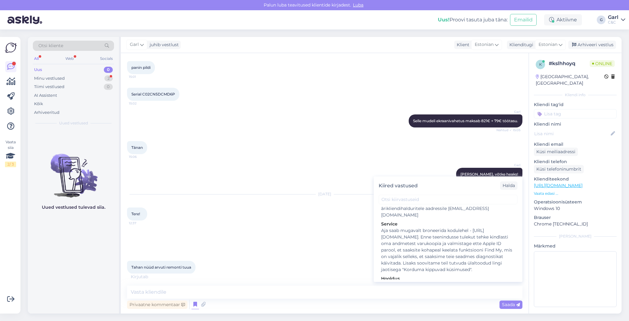
scroll to position [984, 0]
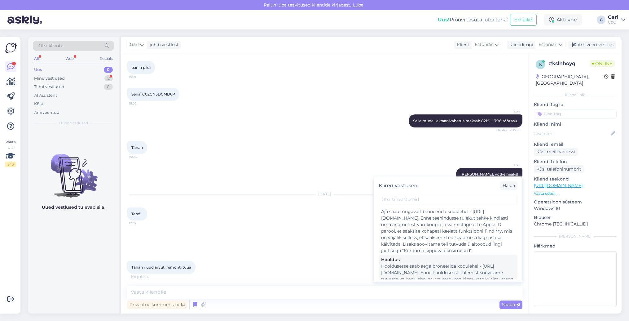
click at [429, 263] on div "Hooldusesse saab aega broneerida kodulehel - [URL][DOMAIN_NAME]. Enne hoolduses…" at bounding box center [448, 282] width 134 height 39
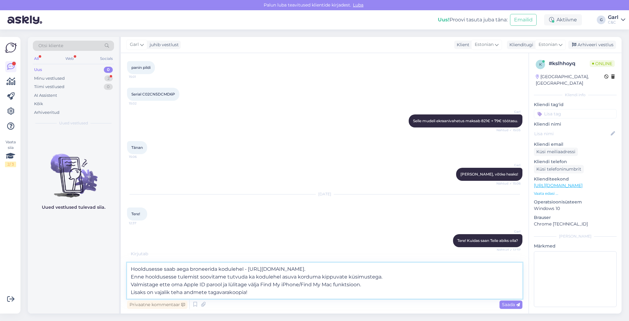
click at [185, 295] on textarea "Hooldusesse saab aega broneerida kodulehel - [URL][DOMAIN_NAME]. Enne hoolduses…" at bounding box center [325, 281] width 396 height 36
type textarea "Hooldusesse saab aega broneerida kodulehel - [URL][DOMAIN_NAME]. Enne hoolduses…"
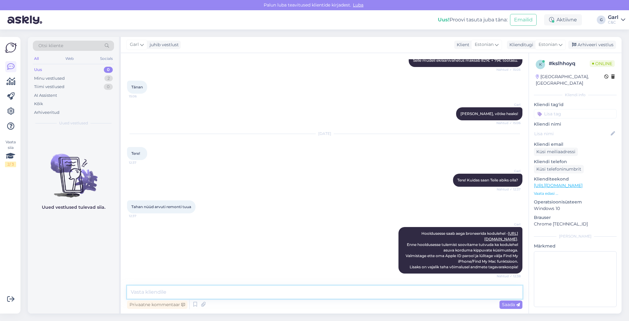
scroll to position [264, 0]
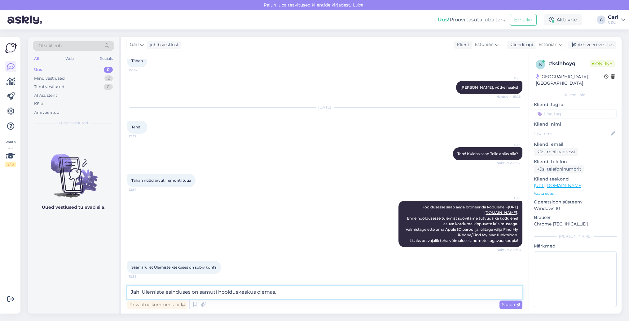
type textarea "Jah, Ülemiste esinduses on samuti hoolduskeskus olemas."
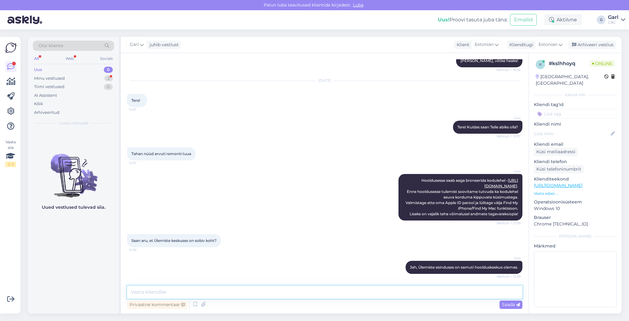
scroll to position [317, 0]
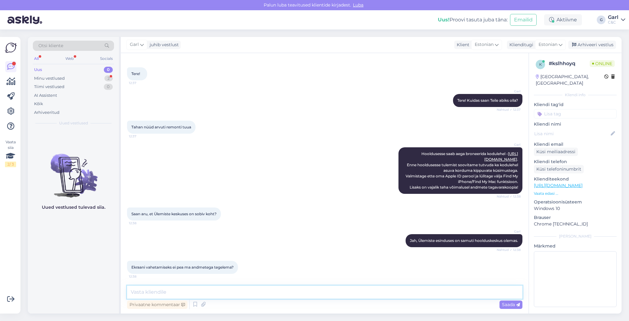
click at [206, 291] on textarea at bounding box center [325, 292] width 396 height 13
type textarea "Iga hooldustöö puhul oleks vajalik kindluse mõttes tagavarakoopia teha, sest te…"
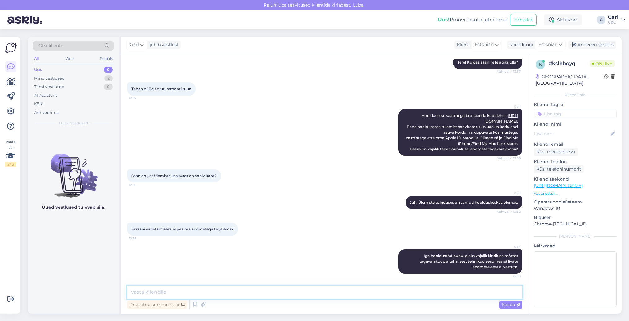
click at [255, 290] on textarea at bounding box center [325, 292] width 396 height 13
click at [584, 49] on div "Arhiveeri vestlus" at bounding box center [593, 45] width 48 height 8
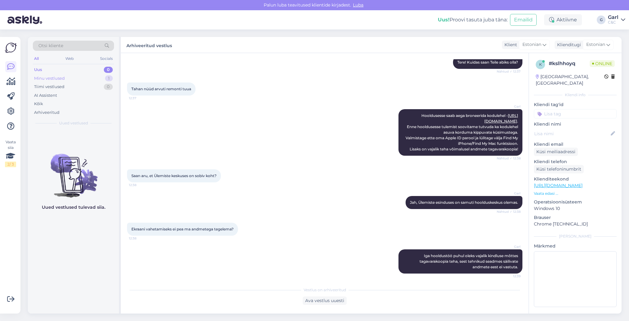
click at [91, 79] on div "Minu vestlused 1" at bounding box center [73, 78] width 81 height 9
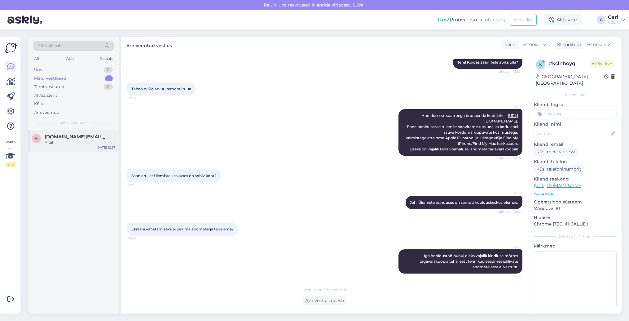
click at [93, 130] on div "h [DOMAIN_NAME][EMAIL_ADDRESS][DOMAIN_NAME] Aitäh! [DATE] 12:27" at bounding box center [73, 141] width 91 height 22
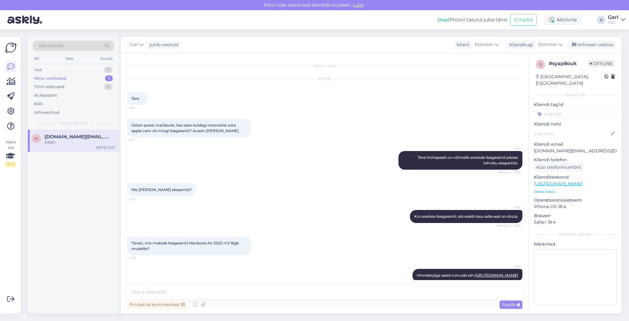
scroll to position [41, 0]
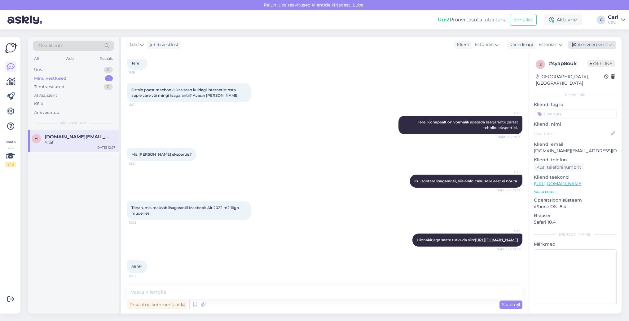
click at [577, 42] on div "Arhiveeri vestlus" at bounding box center [593, 45] width 48 height 8
